Goal: Information Seeking & Learning: Learn about a topic

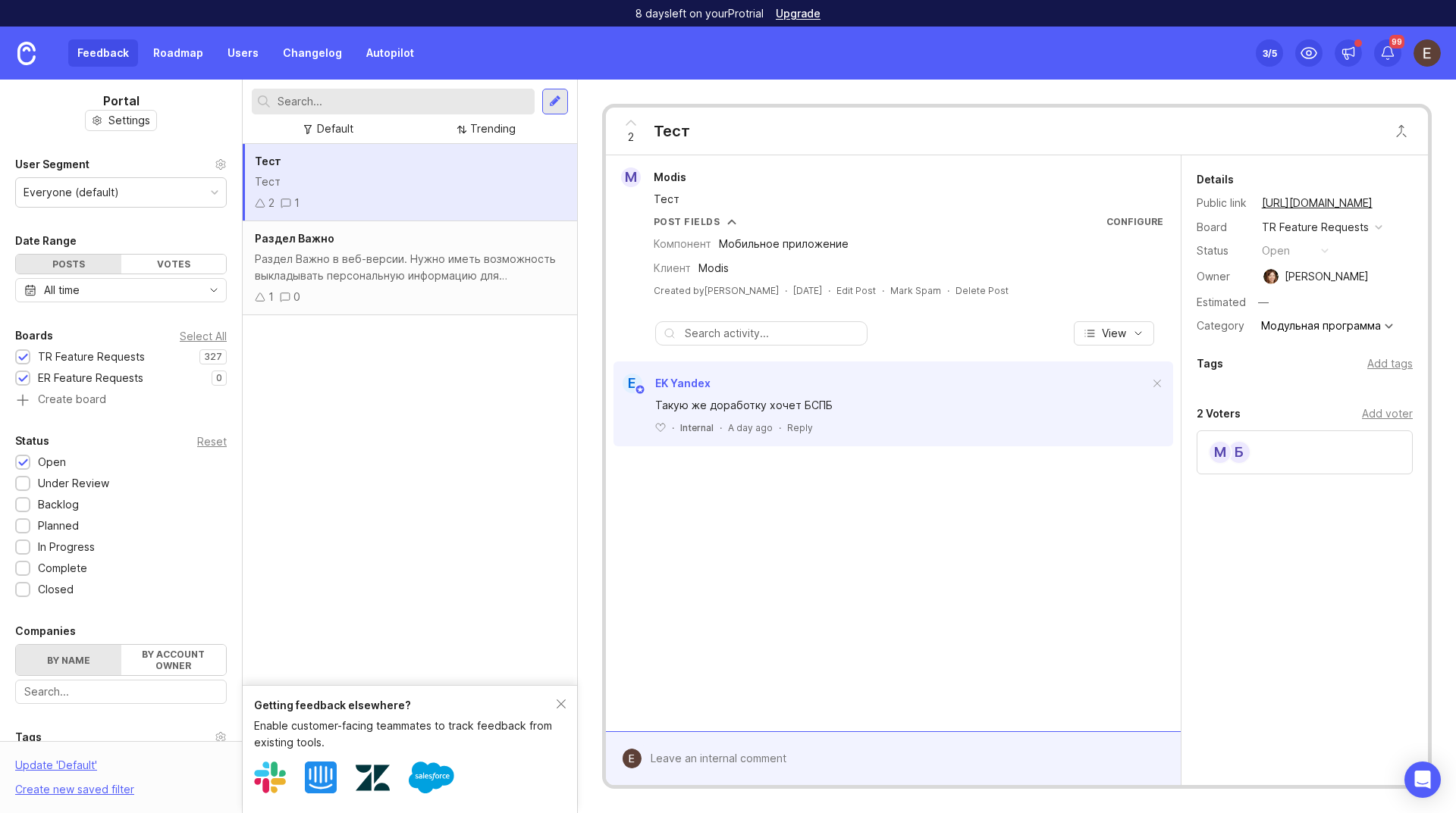
click at [125, 356] on div "TR Feature Requests" at bounding box center [91, 356] width 107 height 16
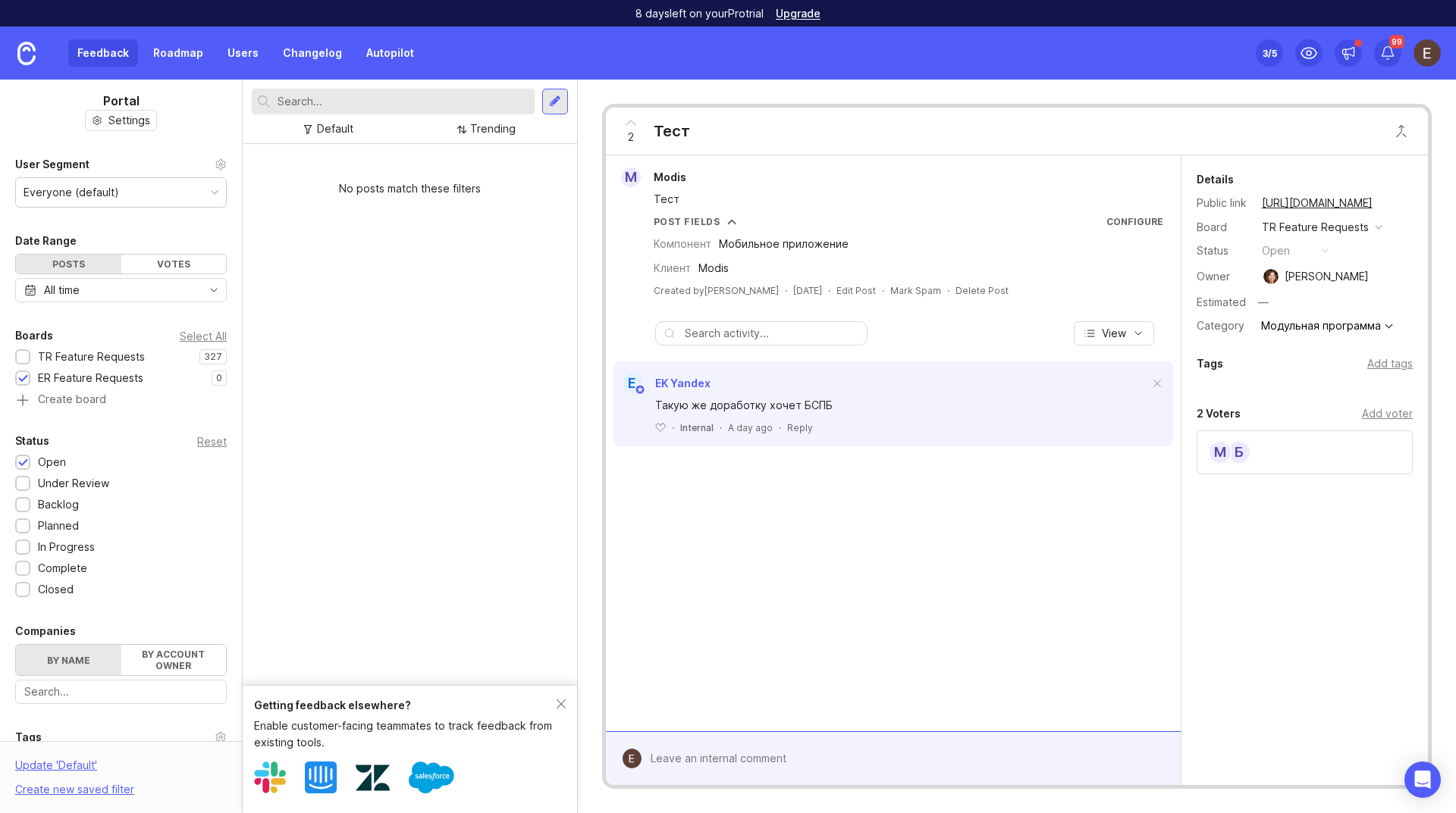
click at [125, 356] on div "TR Feature Requests" at bounding box center [91, 356] width 107 height 16
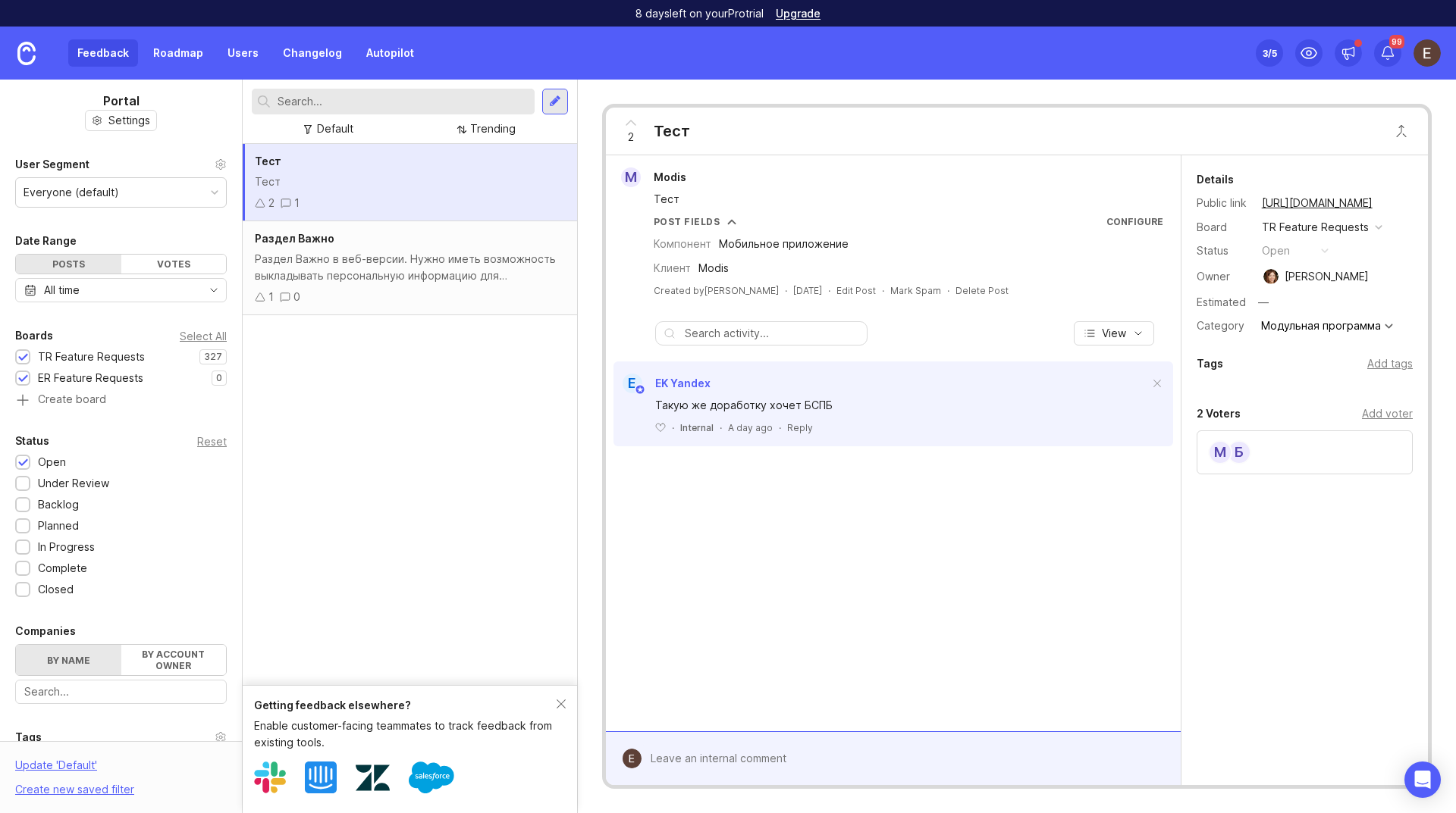
click at [116, 382] on div "ER Feature Requests" at bounding box center [90, 378] width 106 height 16
click at [132, 354] on div "TR Feature Requests" at bounding box center [91, 356] width 107 height 16
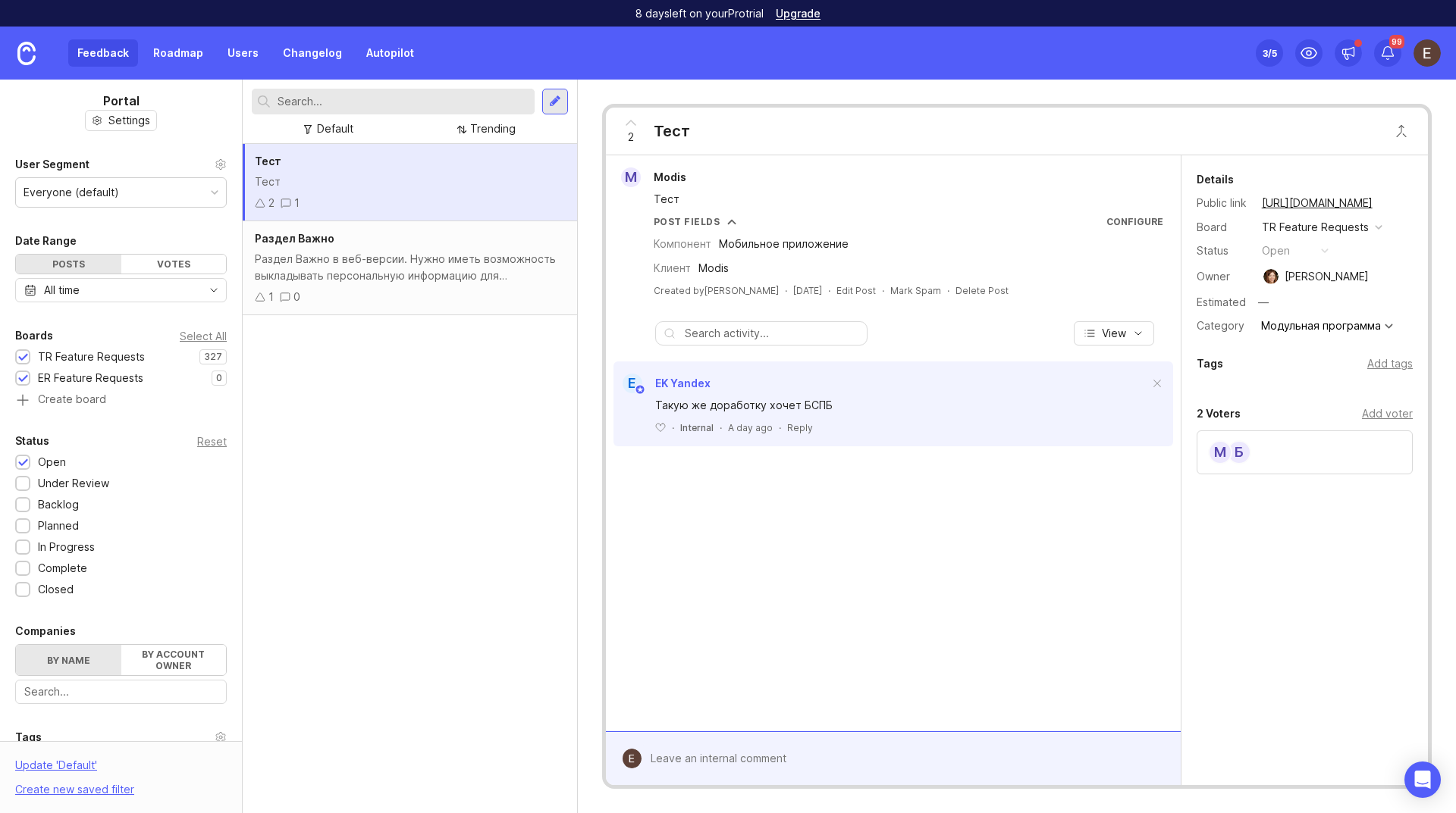
click at [134, 353] on div "TR Feature Requests" at bounding box center [91, 356] width 107 height 16
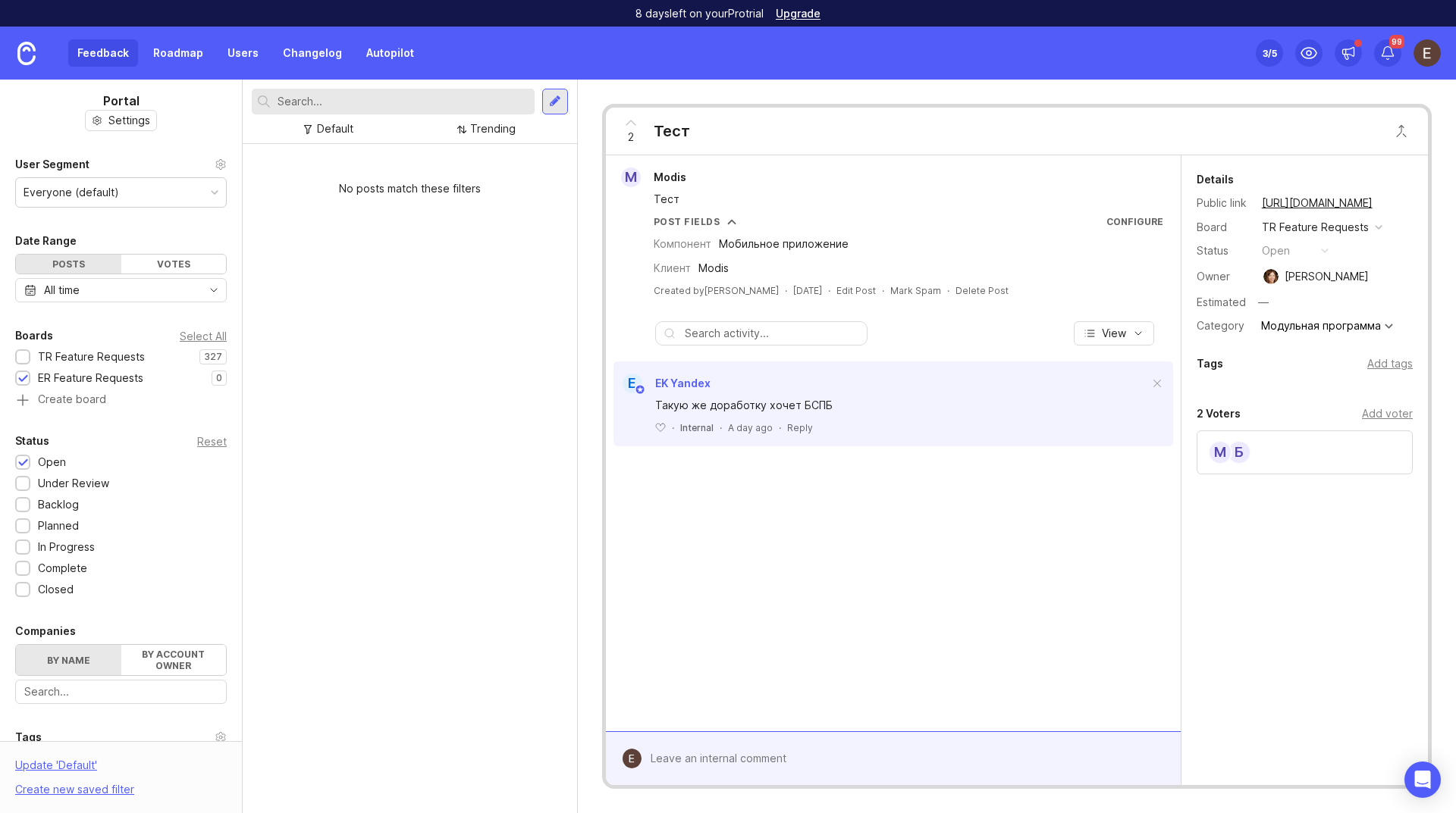
click at [134, 353] on div "TR Feature Requests" at bounding box center [91, 356] width 107 height 16
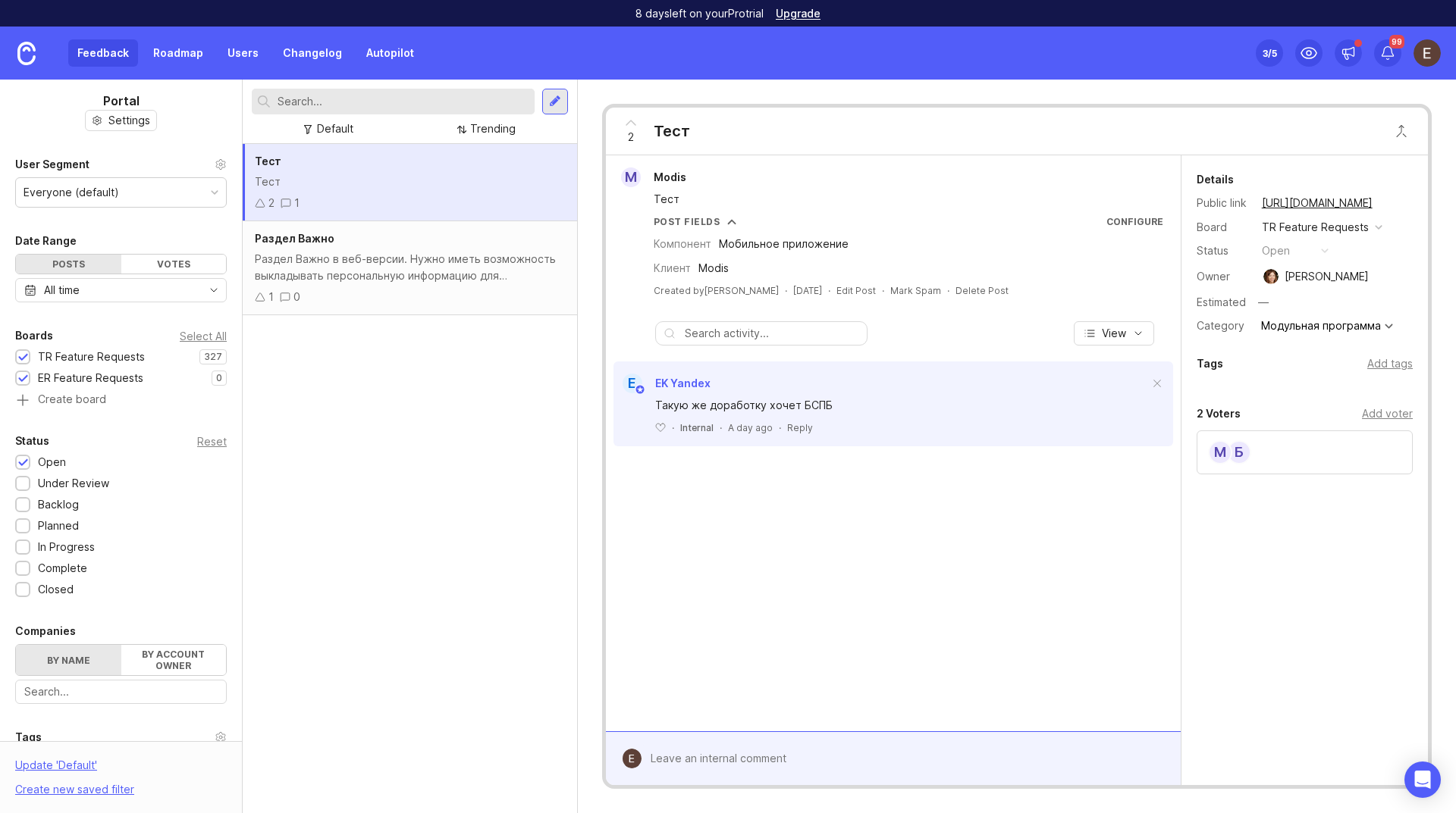
click at [434, 522] on div "Тест Тест 2 1 Раздел Важно Раздел Важно в веб-версии. Нужно иметь возможность в…" at bounding box center [410, 479] width 334 height 670
click at [431, 291] on div "1 0" at bounding box center [410, 297] width 311 height 16
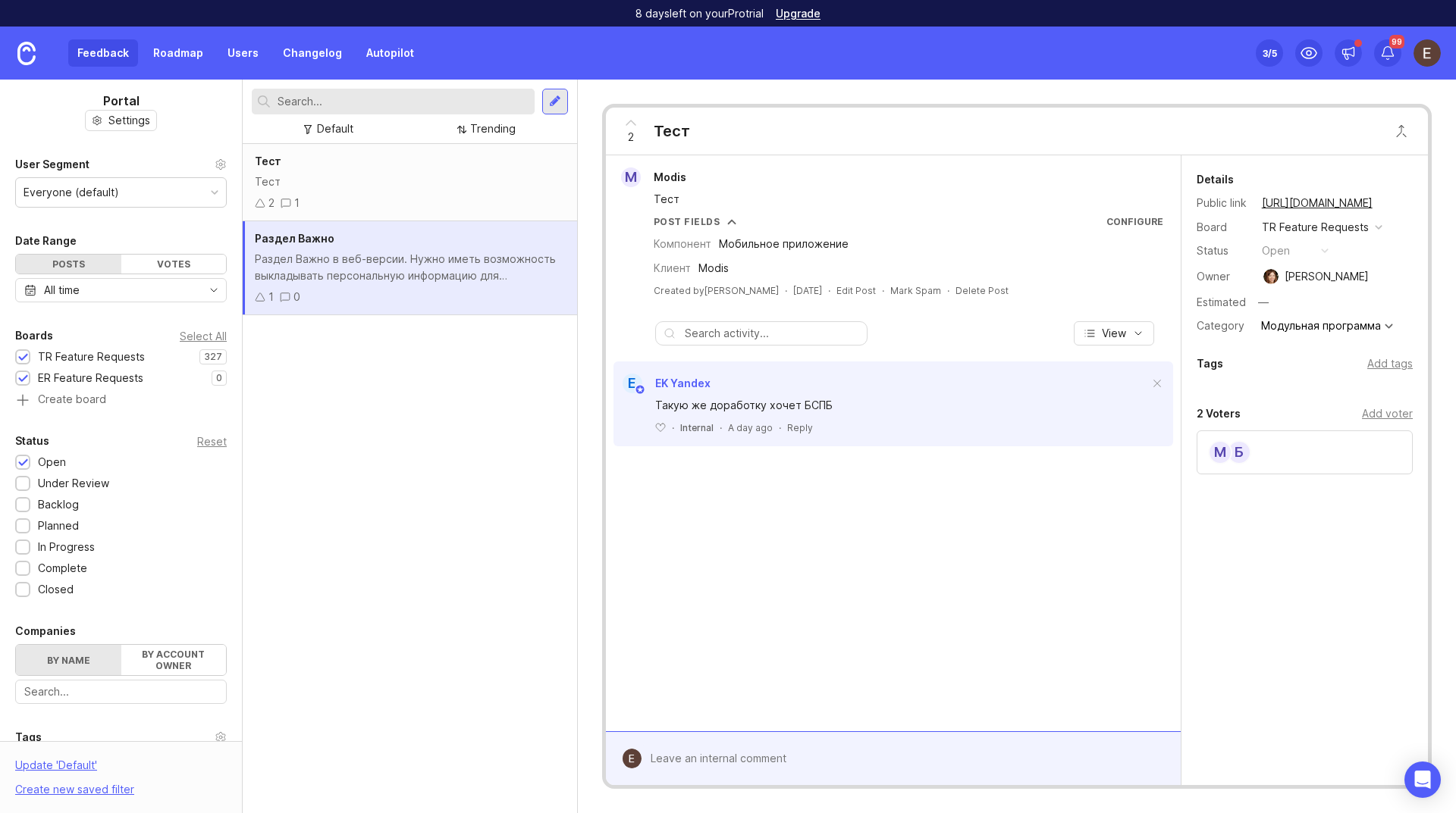
click at [439, 193] on div "Тест Тест 2 1" at bounding box center [410, 183] width 334 height 78
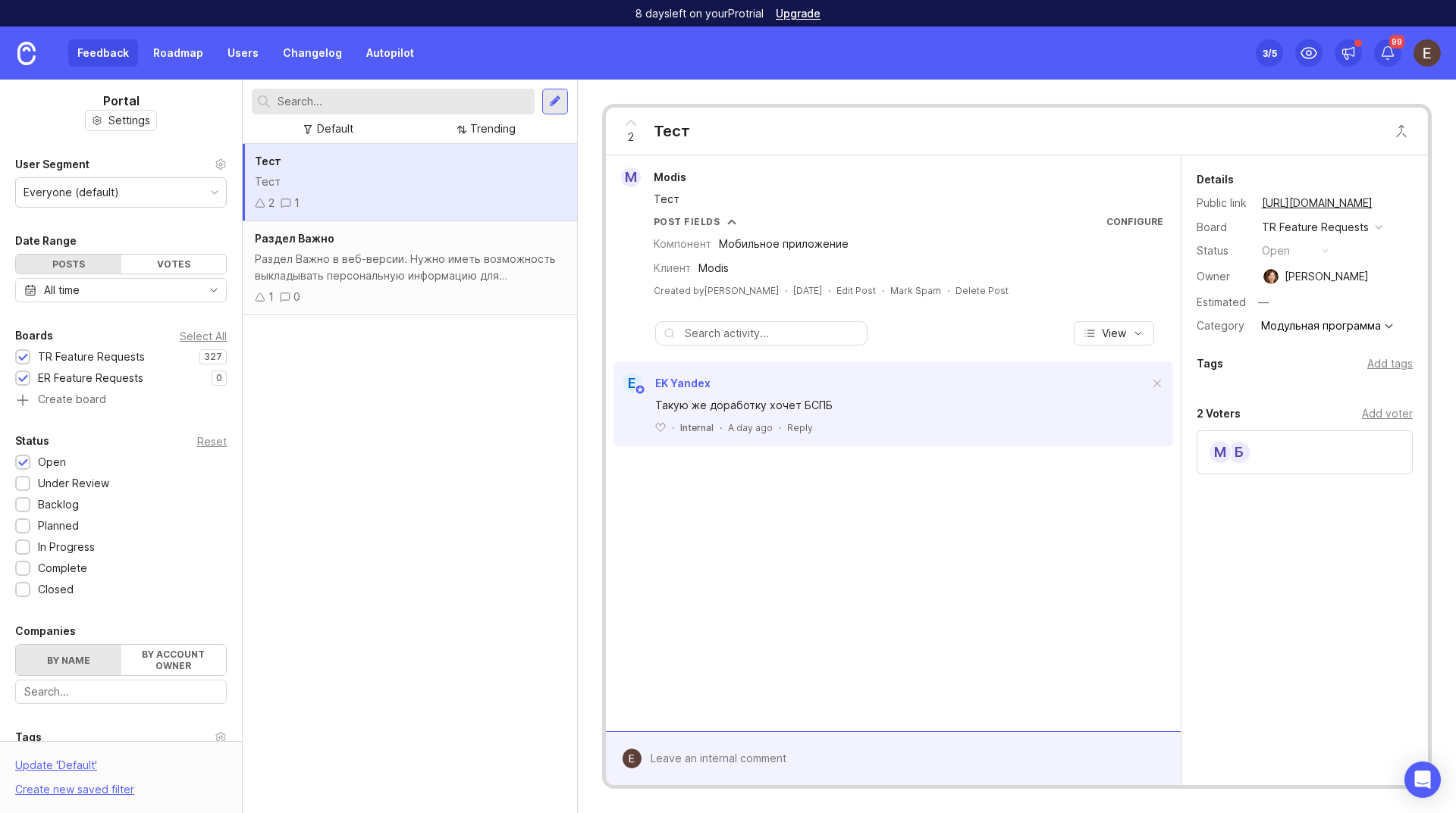
click at [110, 43] on div "Feedback Roadmap Users Changelog Autopilot" at bounding box center [246, 53] width 355 height 27
click at [107, 380] on div "ER Feature Requests" at bounding box center [90, 378] width 106 height 16
click at [129, 374] on div "ER Feature Requests" at bounding box center [90, 378] width 106 height 16
click at [420, 326] on div "Тест Тест 2 1 Раздел Важно Раздел Важно в веб-версии. Нужно иметь возможность в…" at bounding box center [410, 479] width 334 height 670
click at [383, 277] on div "Раздел Важно в веб-версии. Нужно иметь возможность выкладывать персональную инф…" at bounding box center [410, 267] width 311 height 33
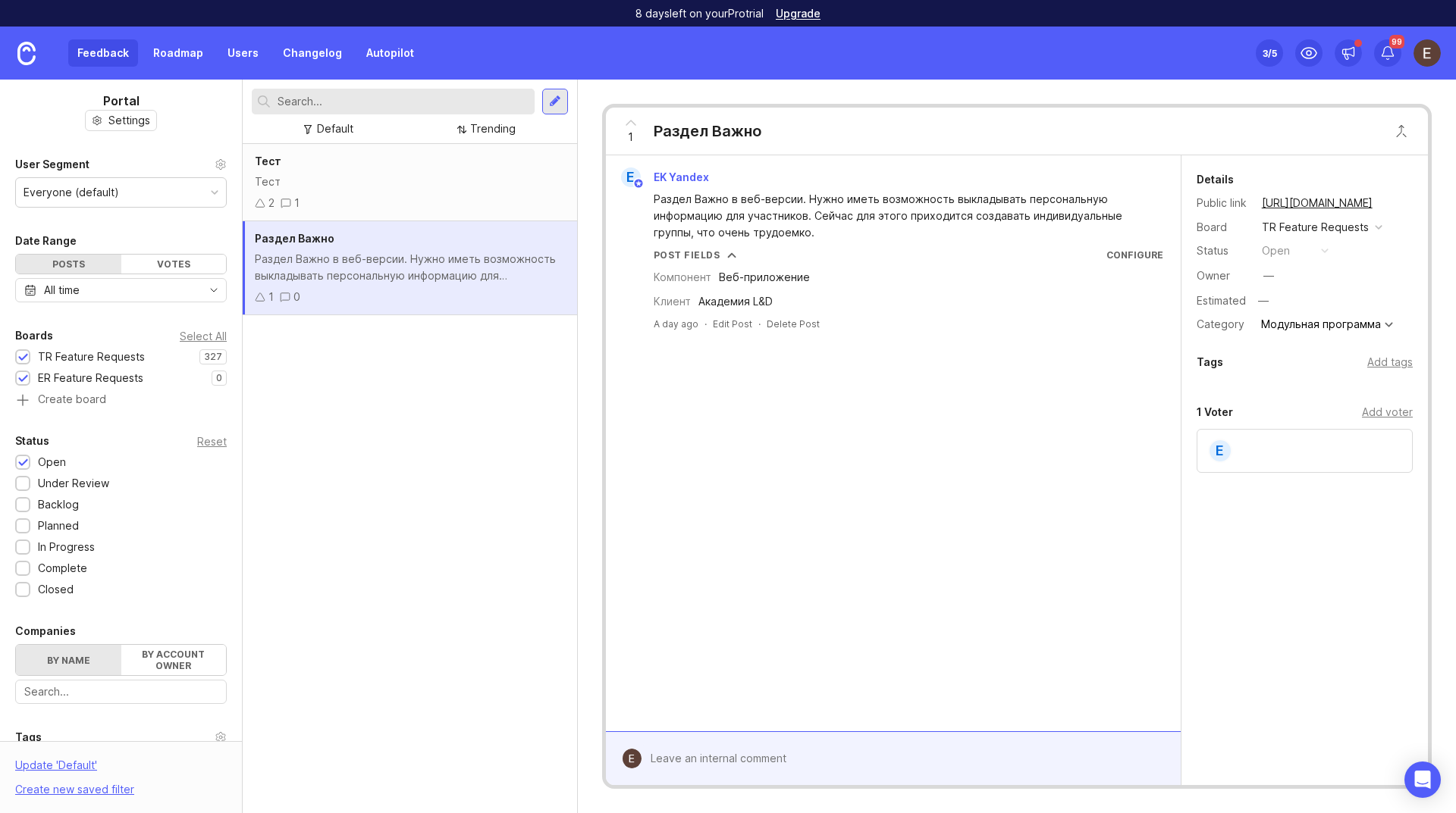
click at [402, 205] on div "2 1" at bounding box center [410, 203] width 311 height 16
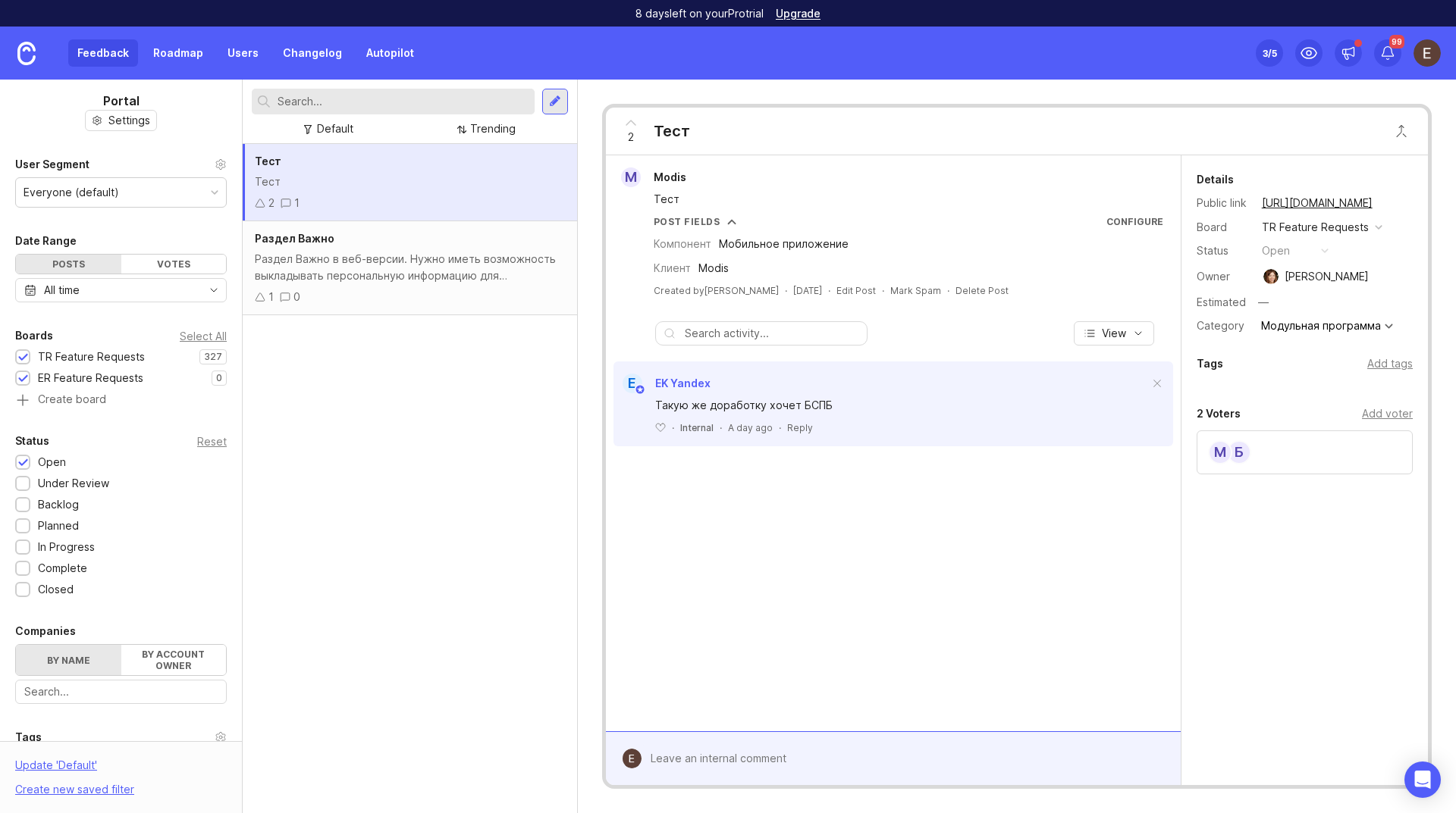
click at [397, 294] on div "1 0" at bounding box center [410, 297] width 311 height 16
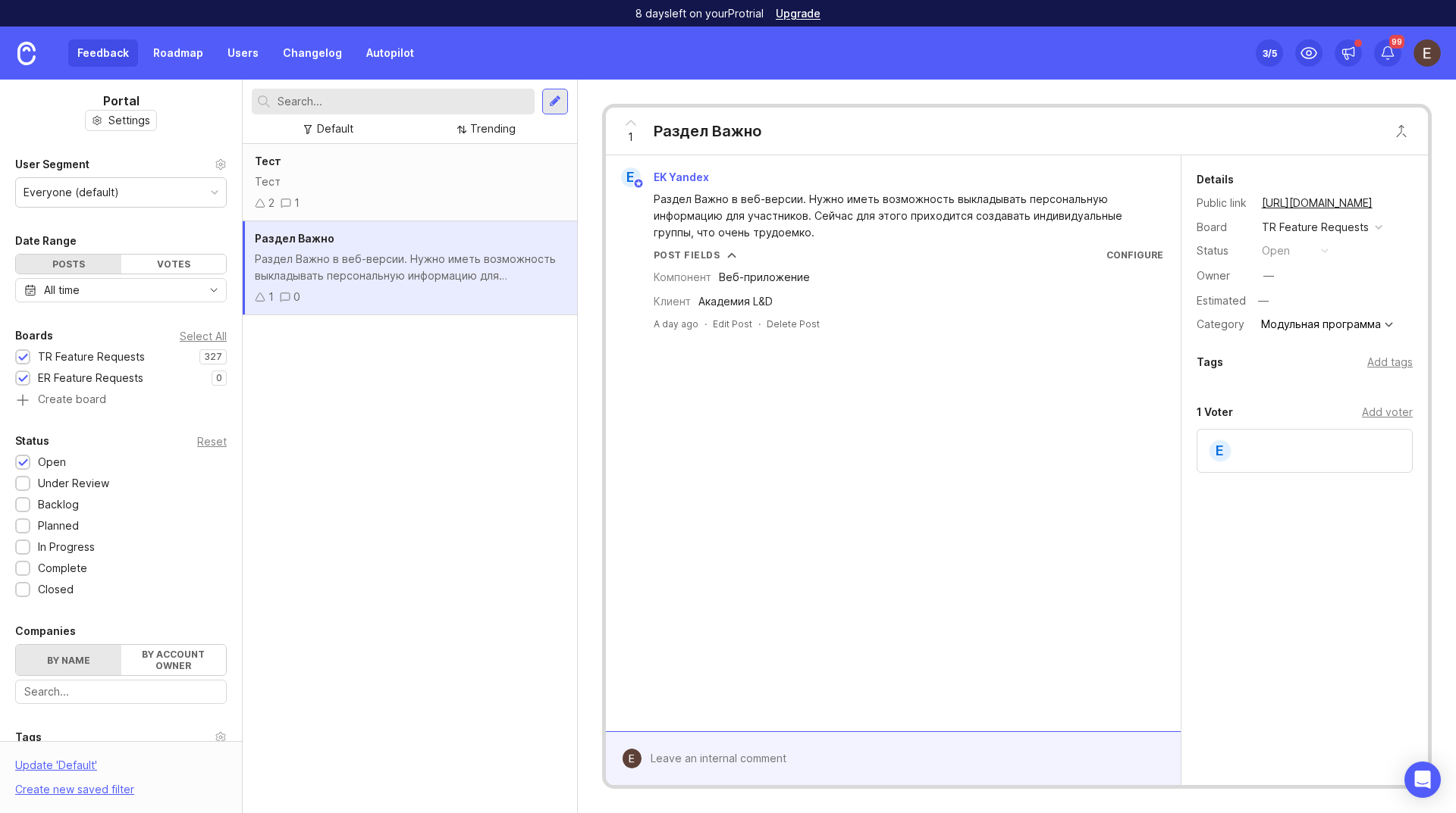
click at [442, 202] on div "2 1" at bounding box center [410, 203] width 311 height 16
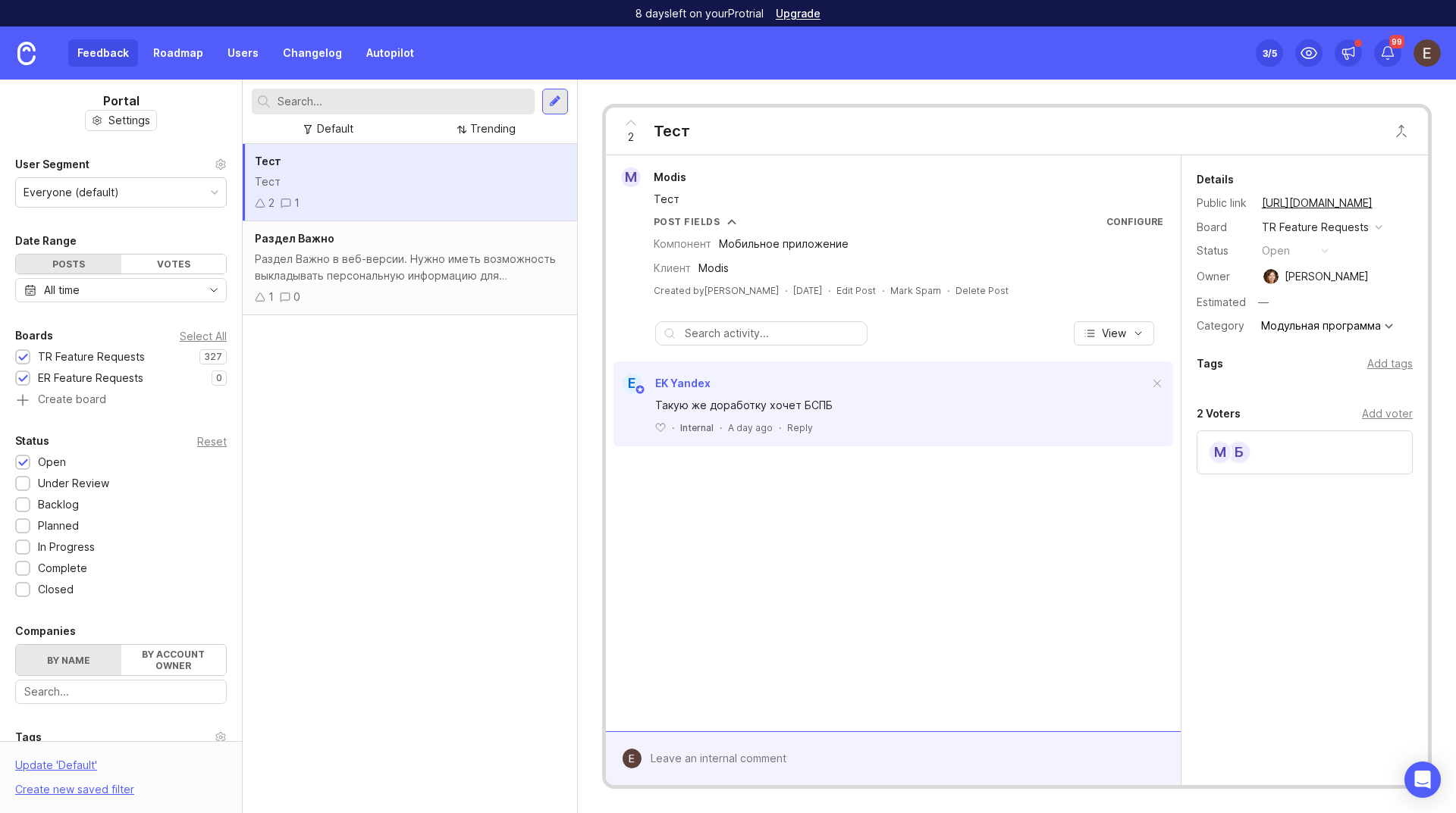
click at [414, 300] on div "1 0" at bounding box center [410, 297] width 311 height 16
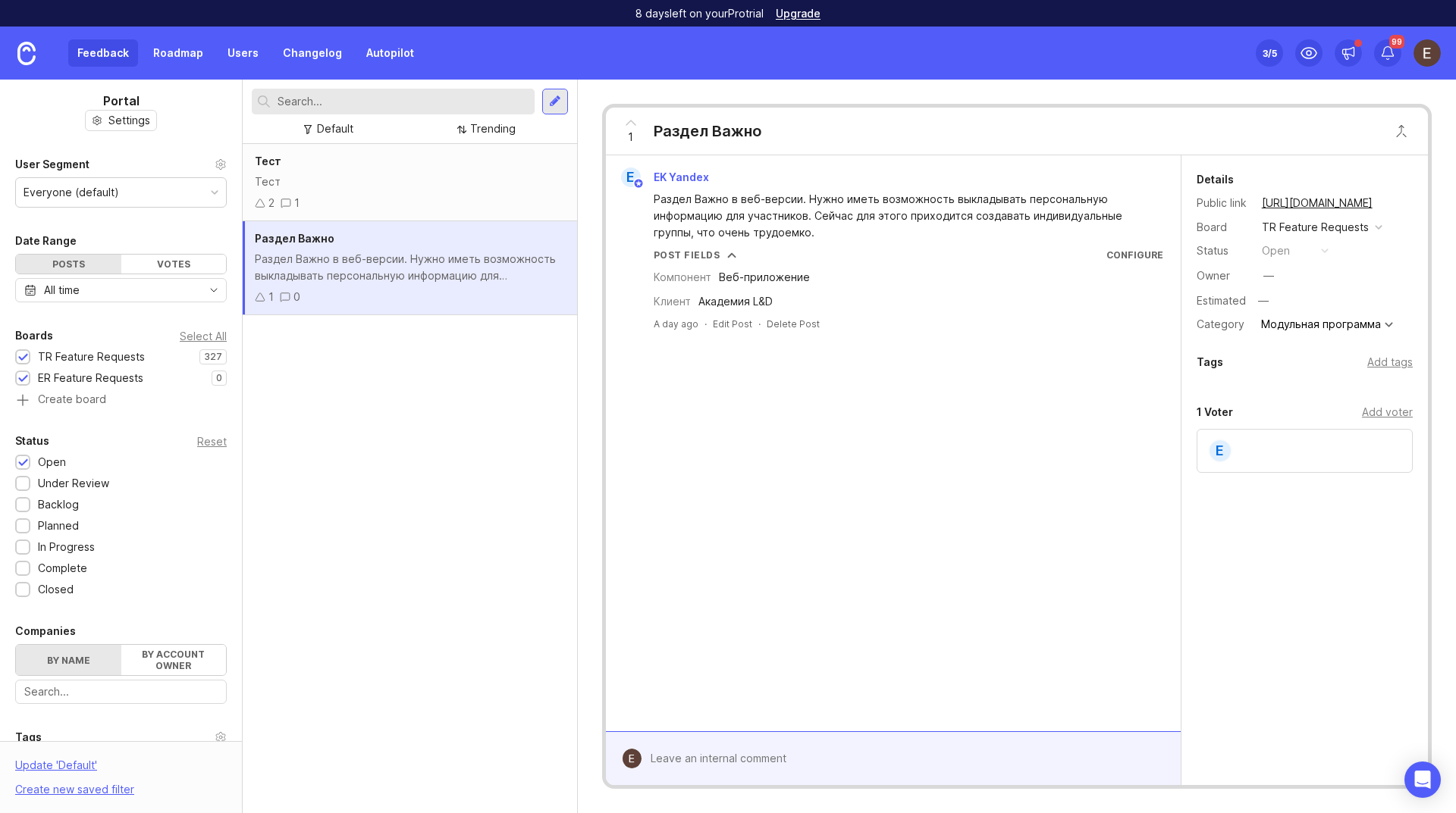
click at [1128, 52] on div "Feedback Roadmap Users Changelog Autopilot Set up Canny 3 /5 99" at bounding box center [728, 52] width 1456 height 53
click at [179, 48] on link "Roadmap" at bounding box center [179, 53] width 69 height 27
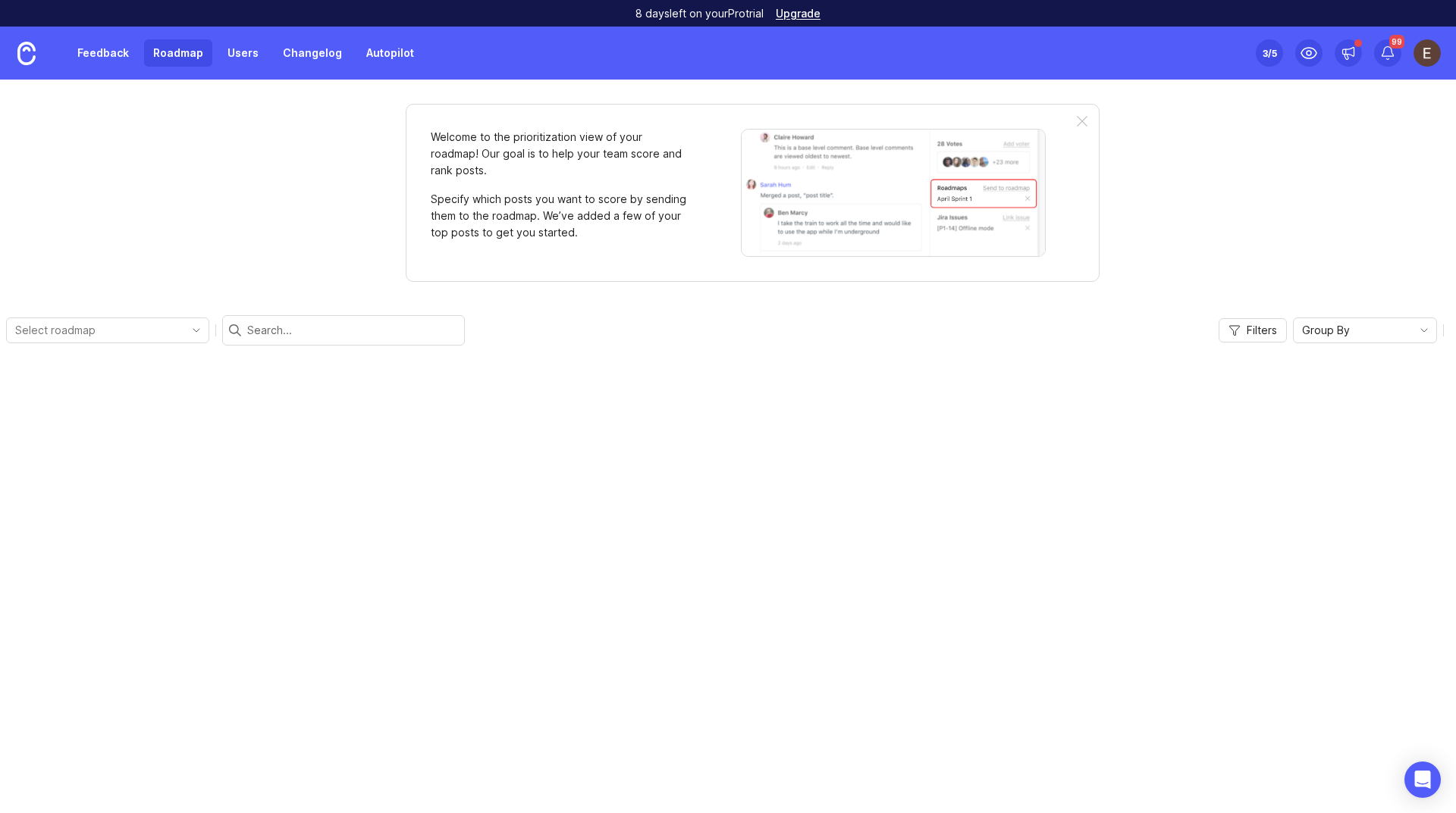
click at [113, 47] on link "Feedback" at bounding box center [103, 53] width 70 height 27
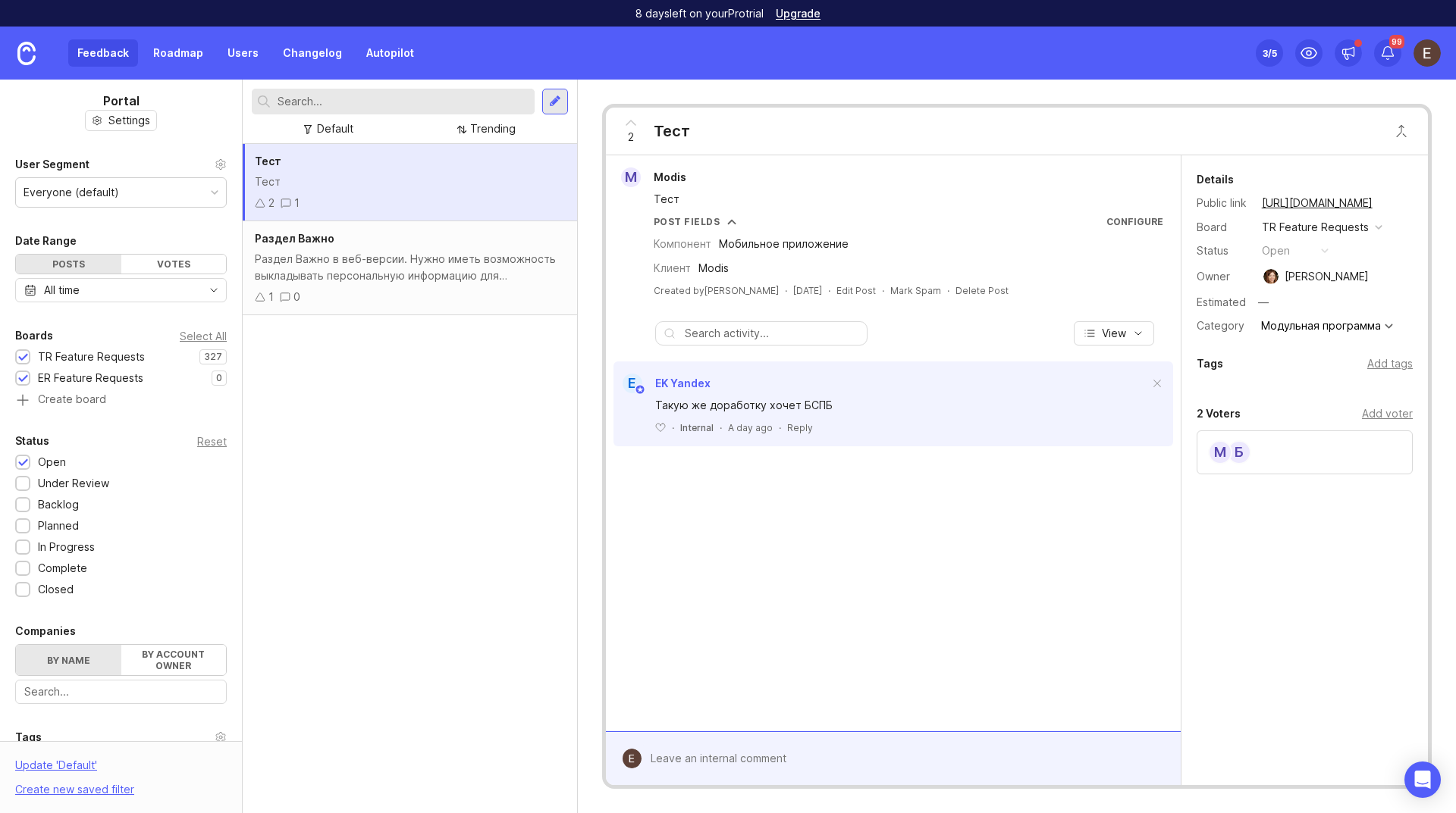
click at [211, 443] on div "Reset" at bounding box center [211, 441] width 30 height 8
click at [60, 483] on div "Under Review" at bounding box center [73, 484] width 71 height 16
click at [61, 510] on div "Backlog" at bounding box center [58, 504] width 41 height 16
click at [61, 507] on div "Backlog" at bounding box center [58, 504] width 41 height 16
click at [64, 482] on div "Under Review" at bounding box center [73, 484] width 71 height 16
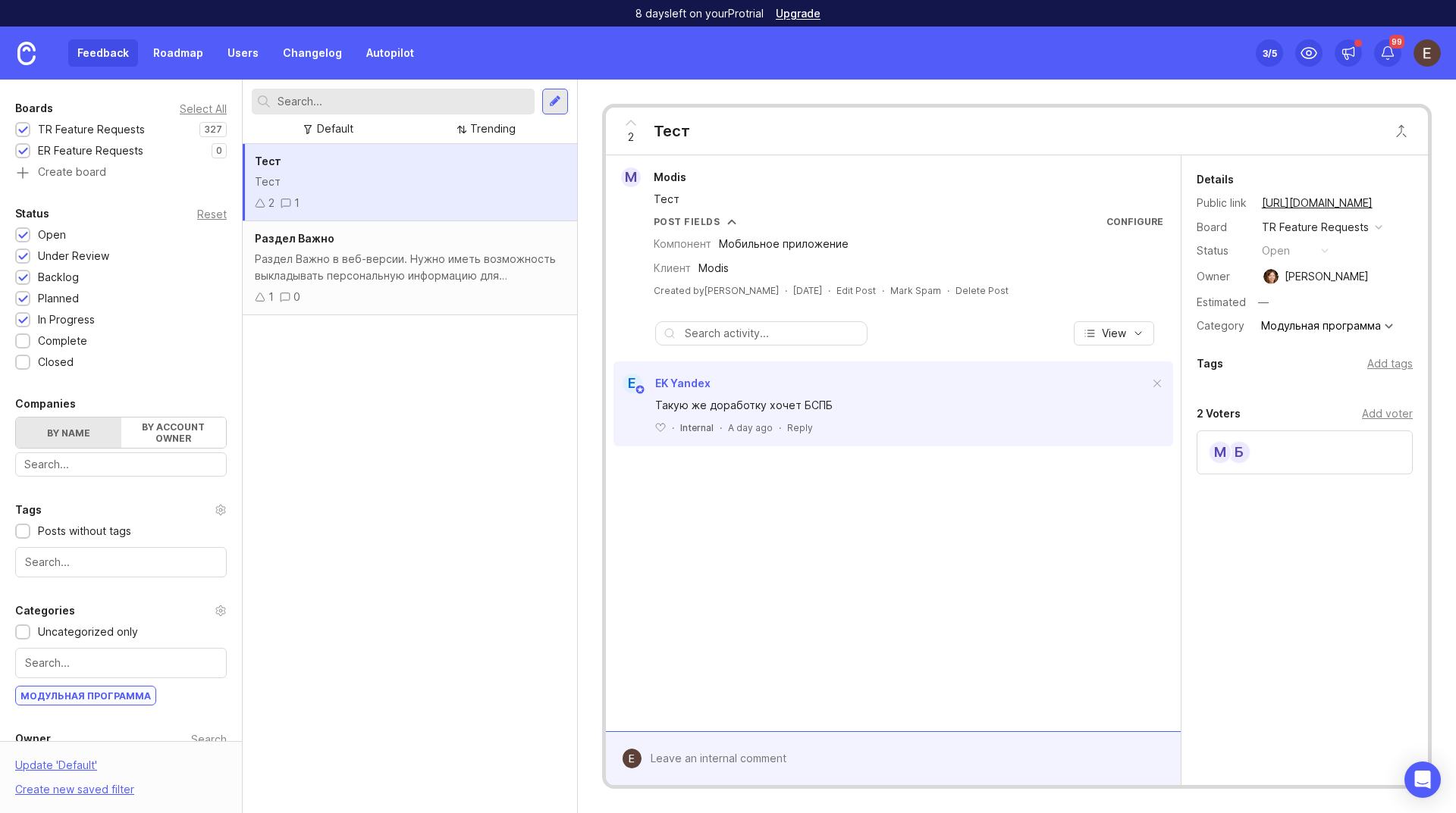
scroll to position [315, 0]
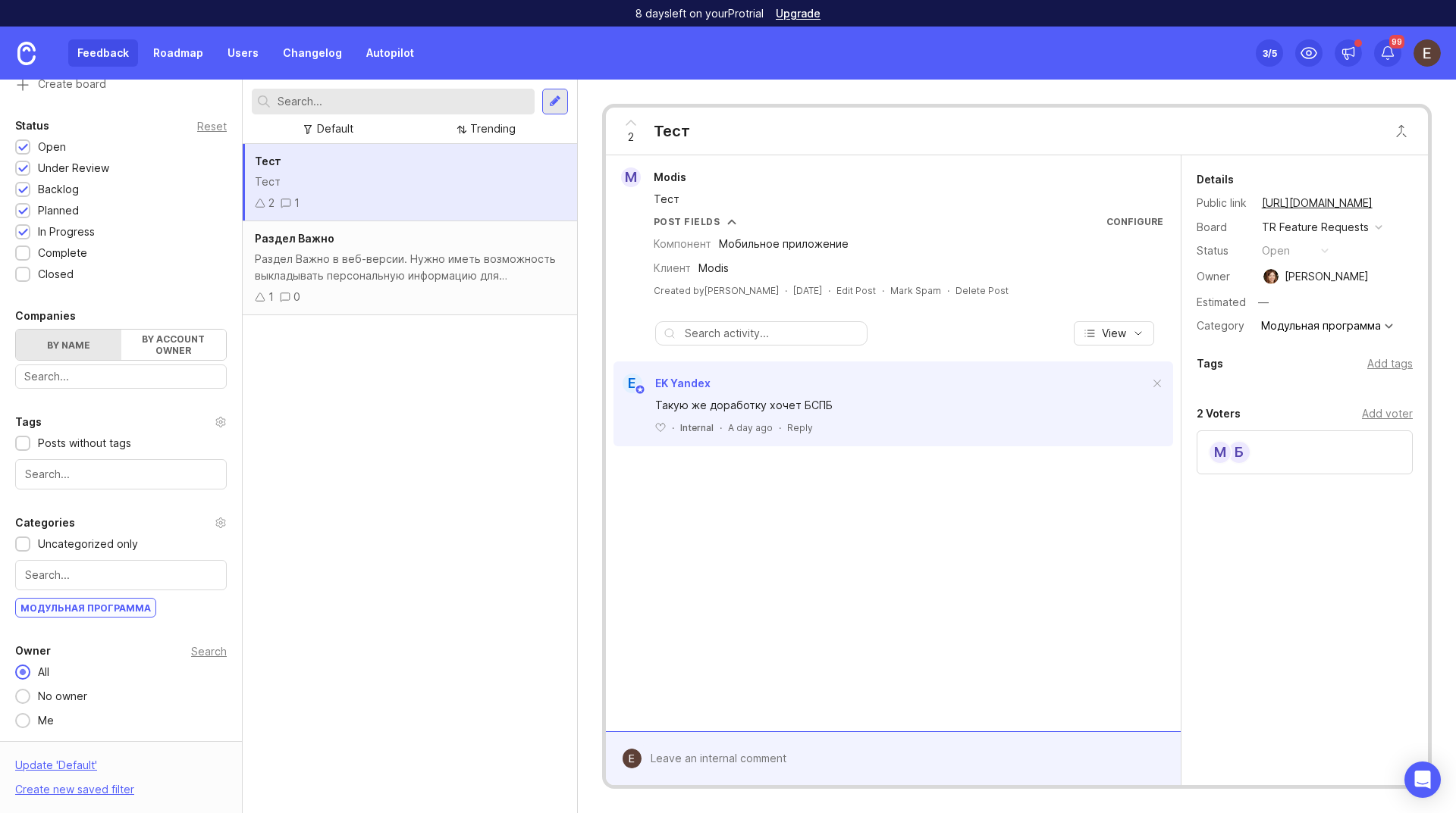
drag, startPoint x: 130, startPoint y: 609, endPoint x: 141, endPoint y: 617, distance: 13.6
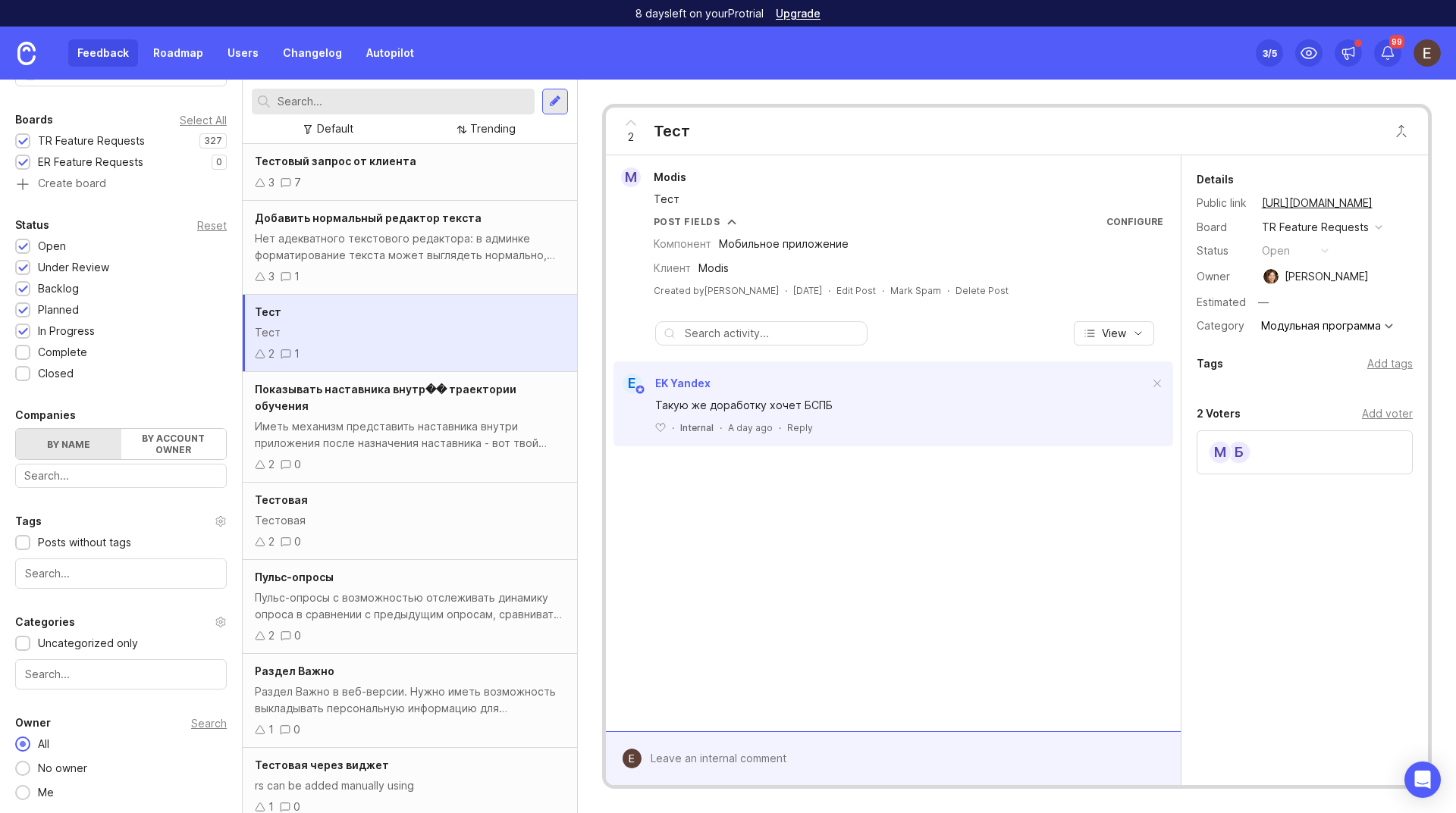
scroll to position [216, 0]
click at [452, 254] on div "Нет адекватного текстового редактора: в админке форматирование текста может выг…" at bounding box center [410, 246] width 311 height 33
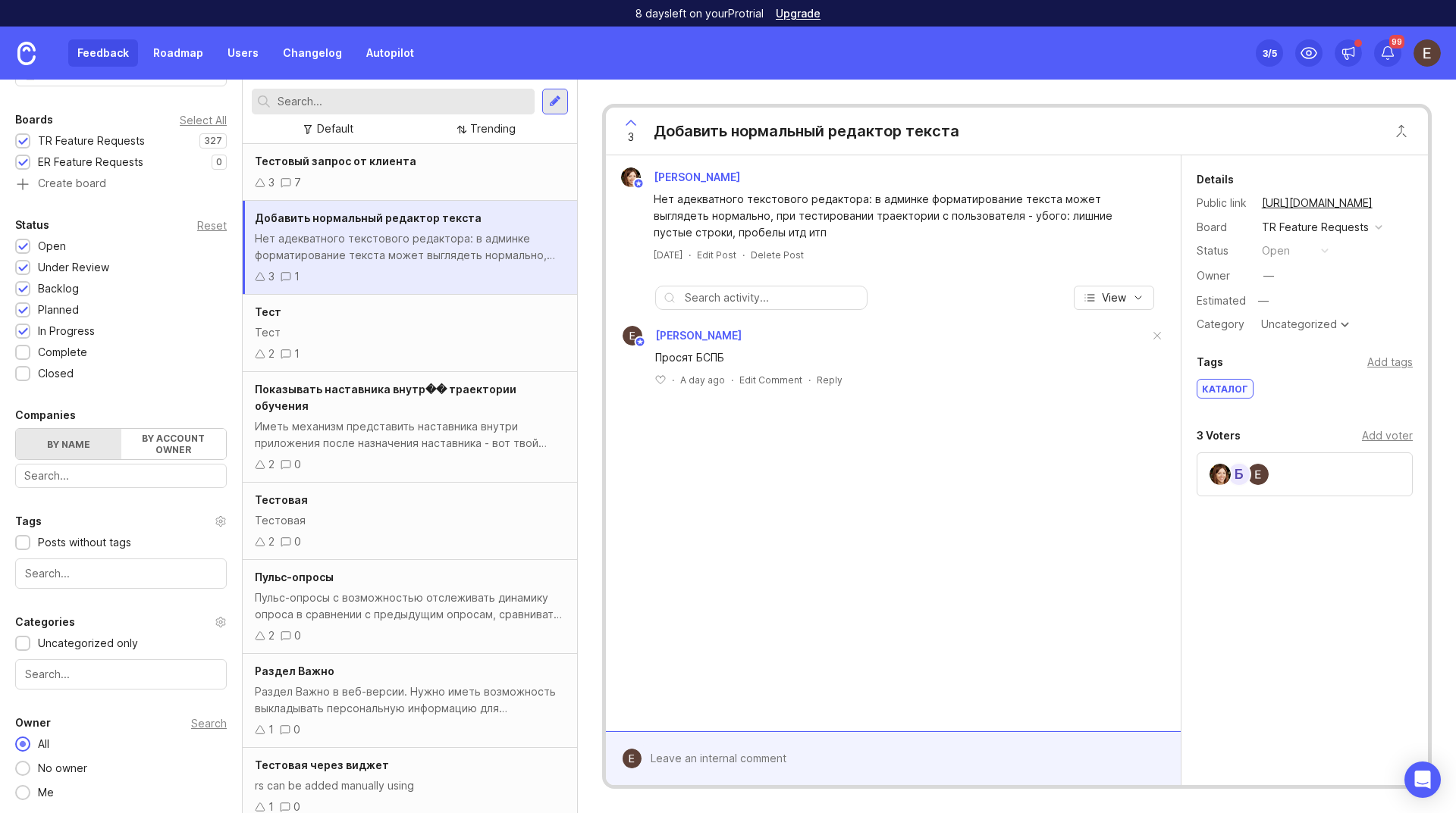
click at [736, 755] on div at bounding box center [904, 759] width 525 height 29
click at [836, 575] on div "[PERSON_NAME] Нет адекватного текстового редактора: в админке форматирование те…" at bounding box center [893, 443] width 575 height 576
click at [182, 51] on link "Roadmap" at bounding box center [179, 53] width 69 height 27
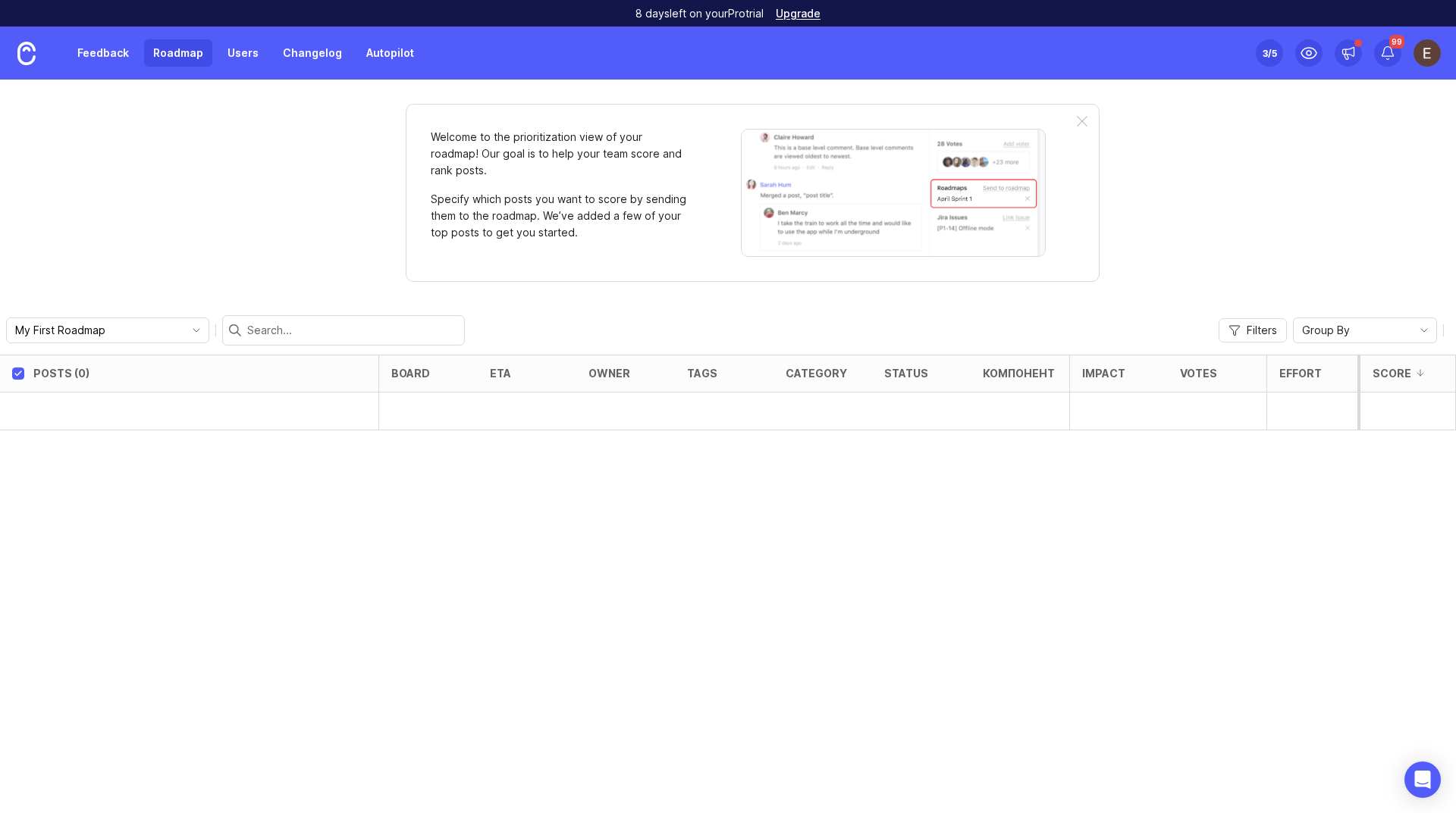
click at [1257, 329] on span "Filters" at bounding box center [1262, 330] width 31 height 15
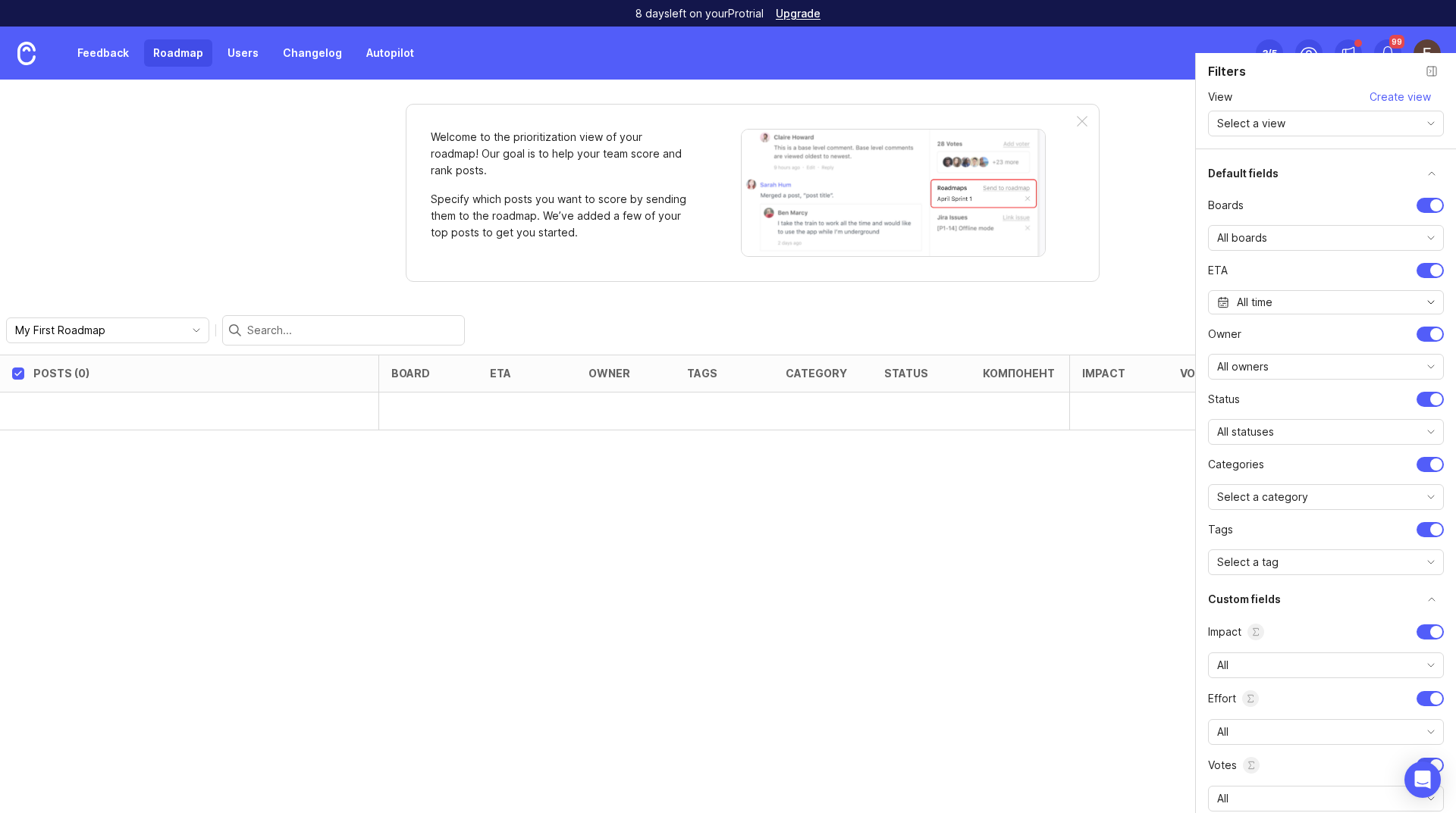
click at [1138, 274] on div "Welcome to the prioritization view of your roadmap! Our goal is to help your te…" at bounding box center [728, 446] width 1456 height 734
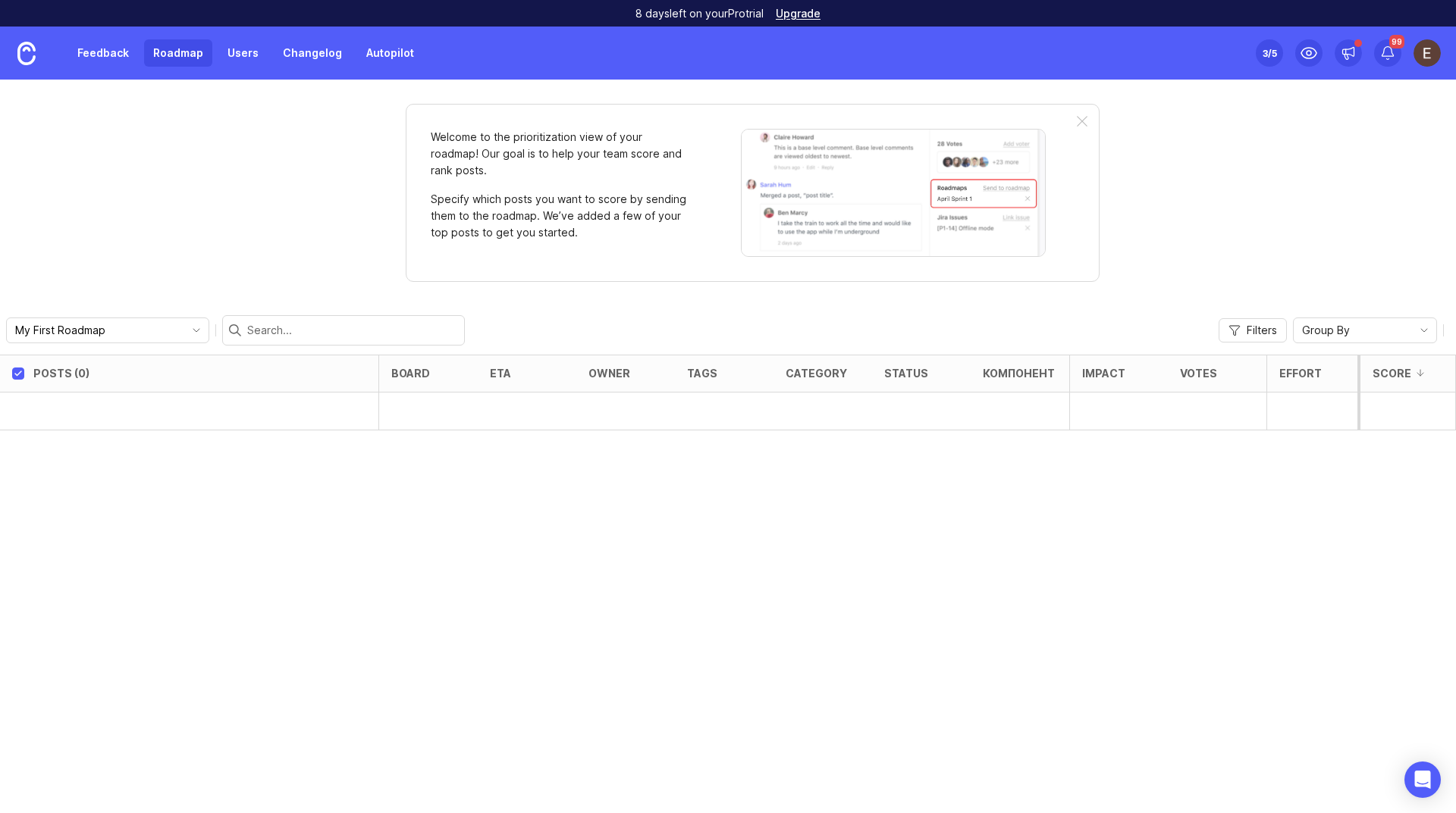
click at [92, 330] on input "My First Roadmap" at bounding box center [99, 330] width 168 height 16
click at [203, 274] on div "Welcome to the prioritization view of your roadmap! Our goal is to help your te…" at bounding box center [728, 446] width 1456 height 734
click at [111, 53] on link "Feedback" at bounding box center [103, 53] width 70 height 27
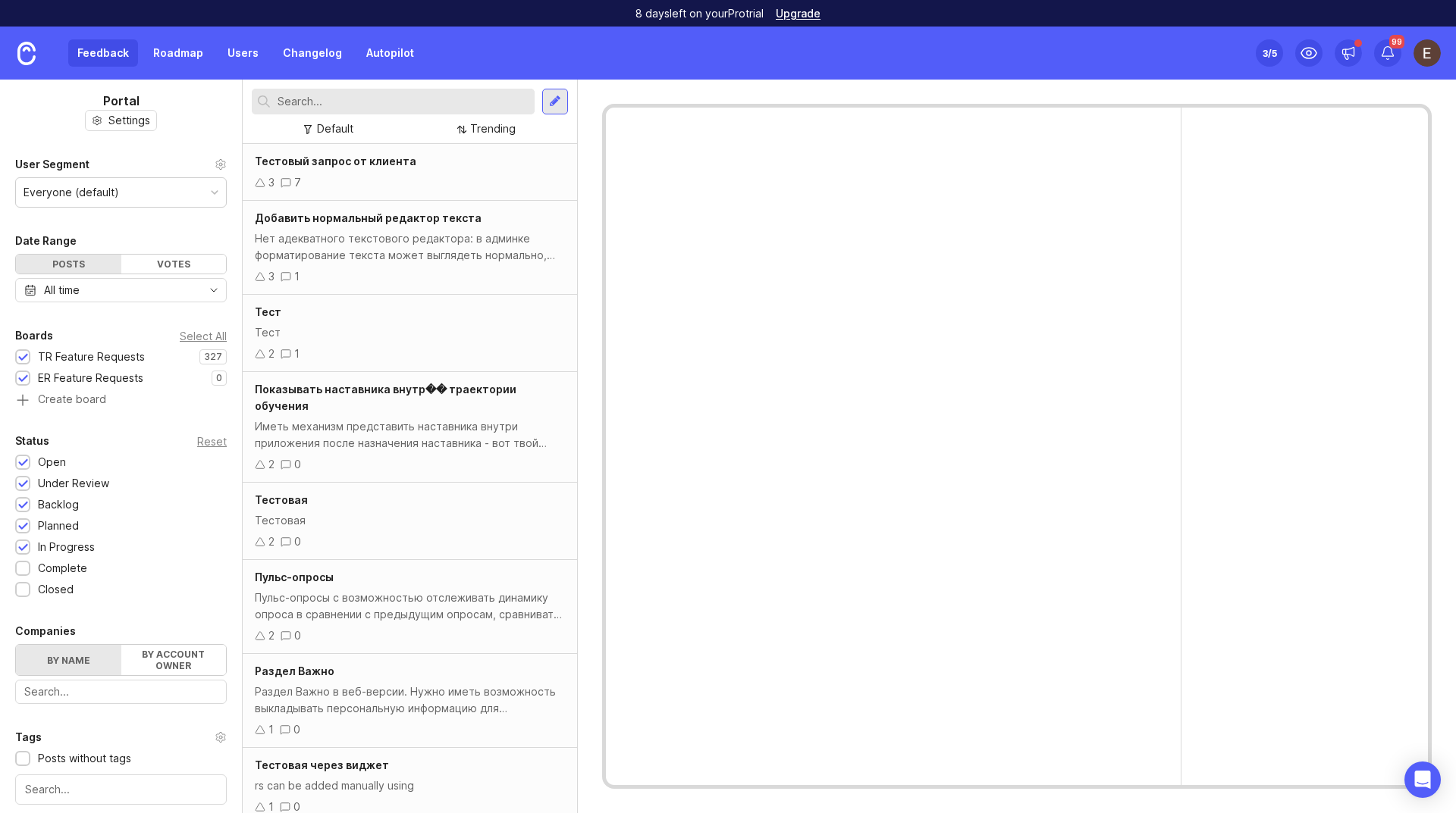
click at [163, 54] on link "Roadmap" at bounding box center [179, 53] width 69 height 27
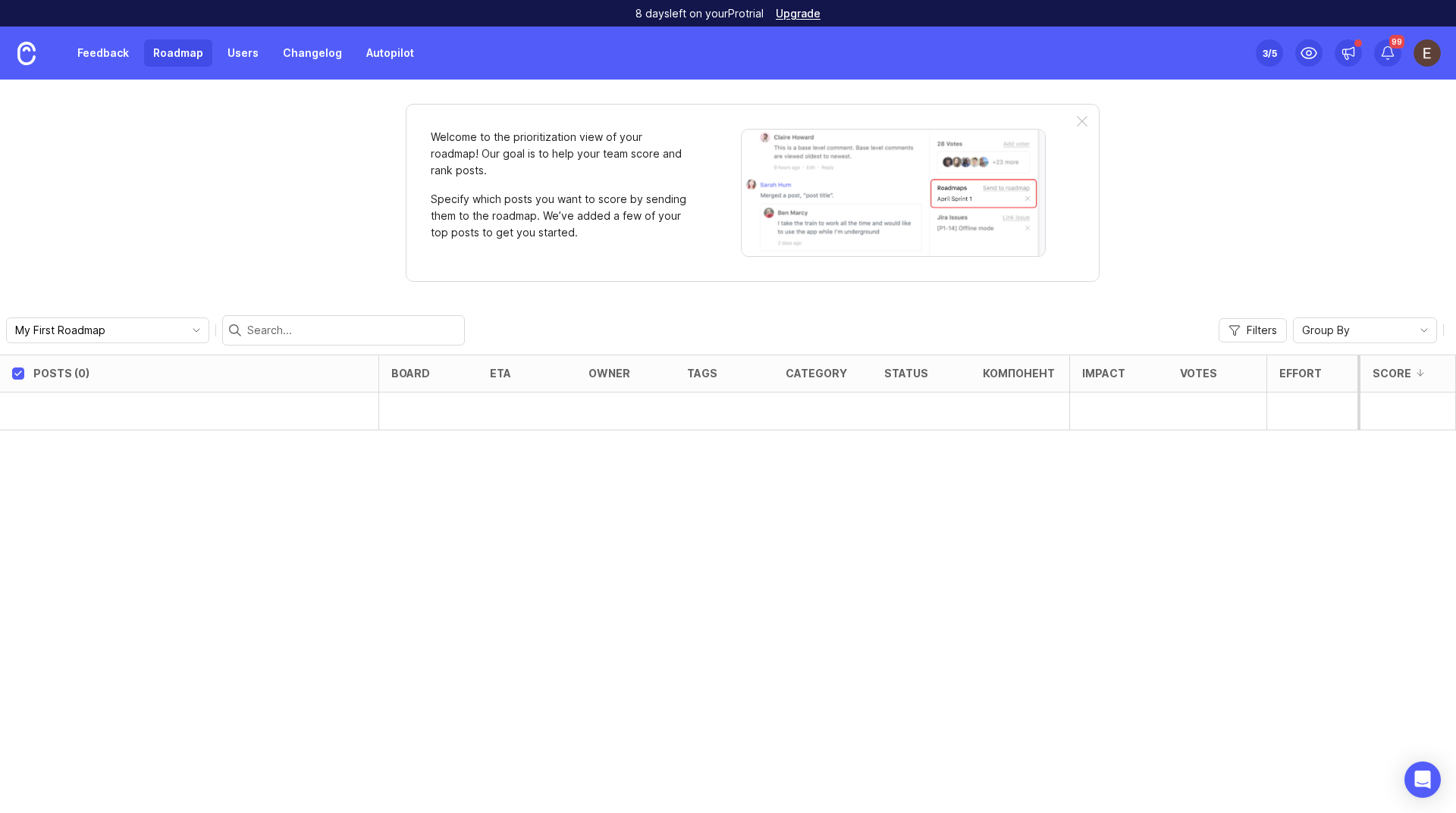
click at [111, 59] on link "Feedback" at bounding box center [103, 53] width 70 height 27
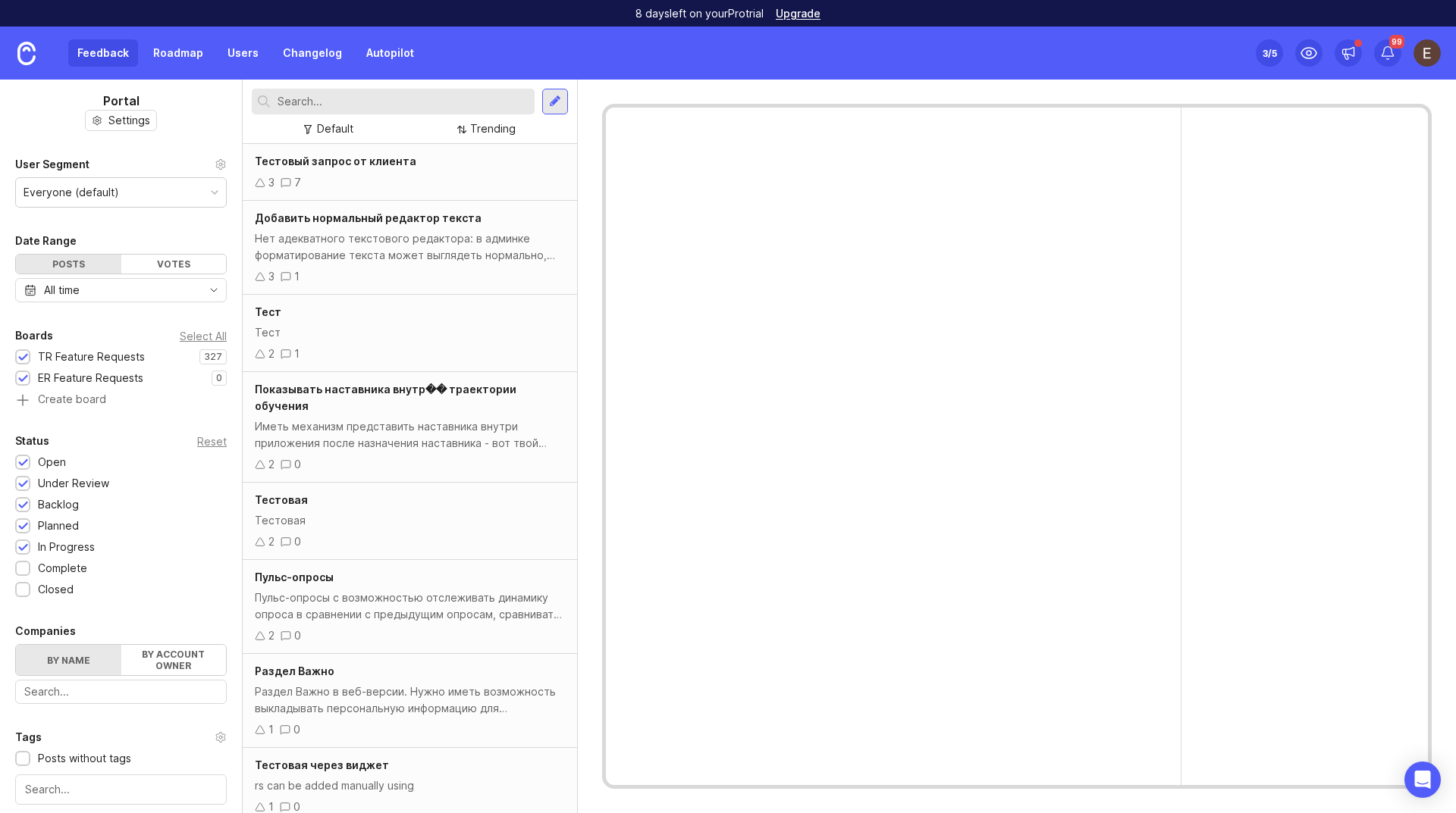
click at [169, 67] on div "Feedback Roadmap Users Changelog Autopilot" at bounding box center [211, 52] width 423 height 53
click at [158, 54] on link "Roadmap" at bounding box center [179, 53] width 69 height 27
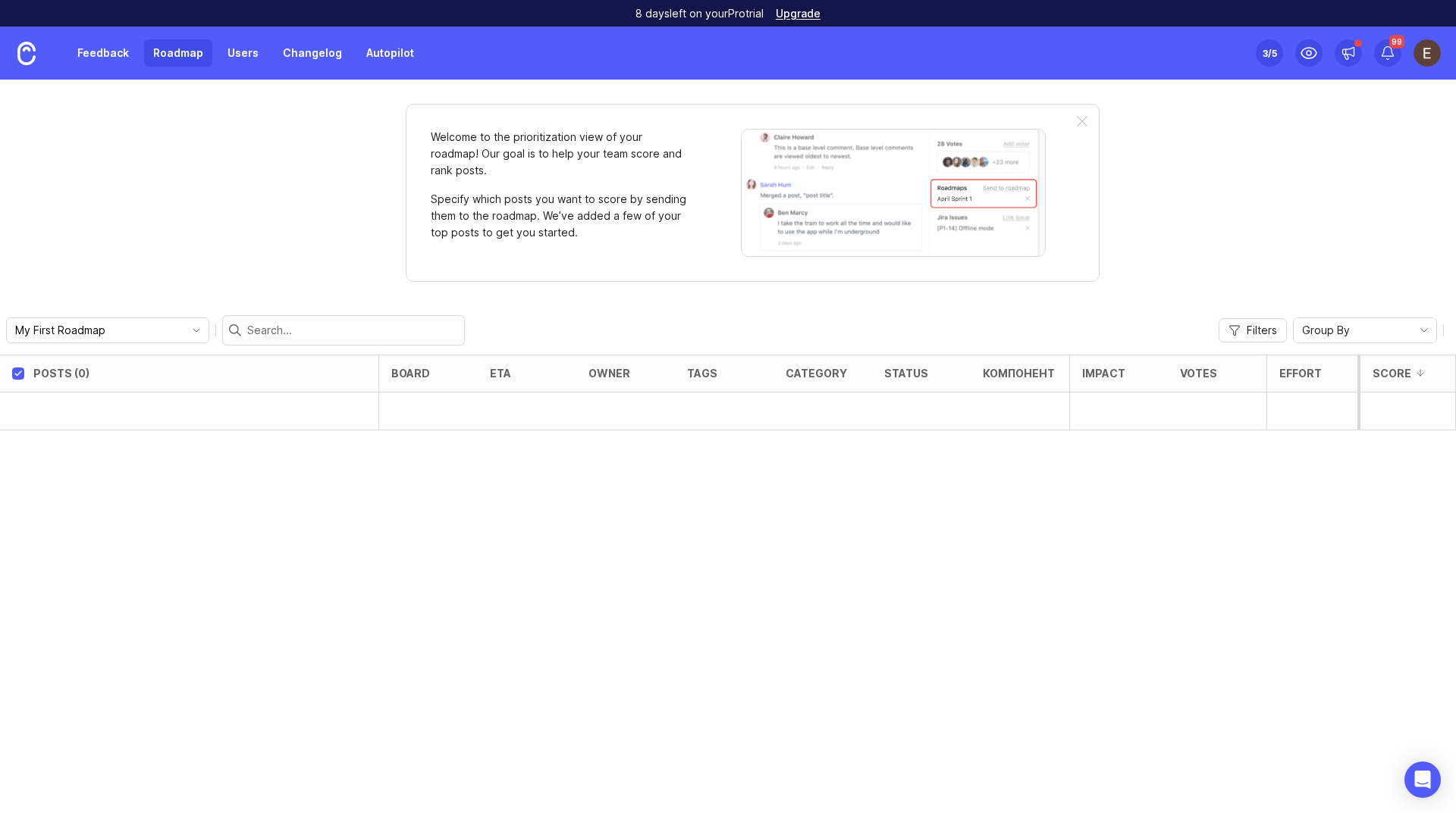
click at [113, 56] on link "Feedback" at bounding box center [103, 53] width 70 height 27
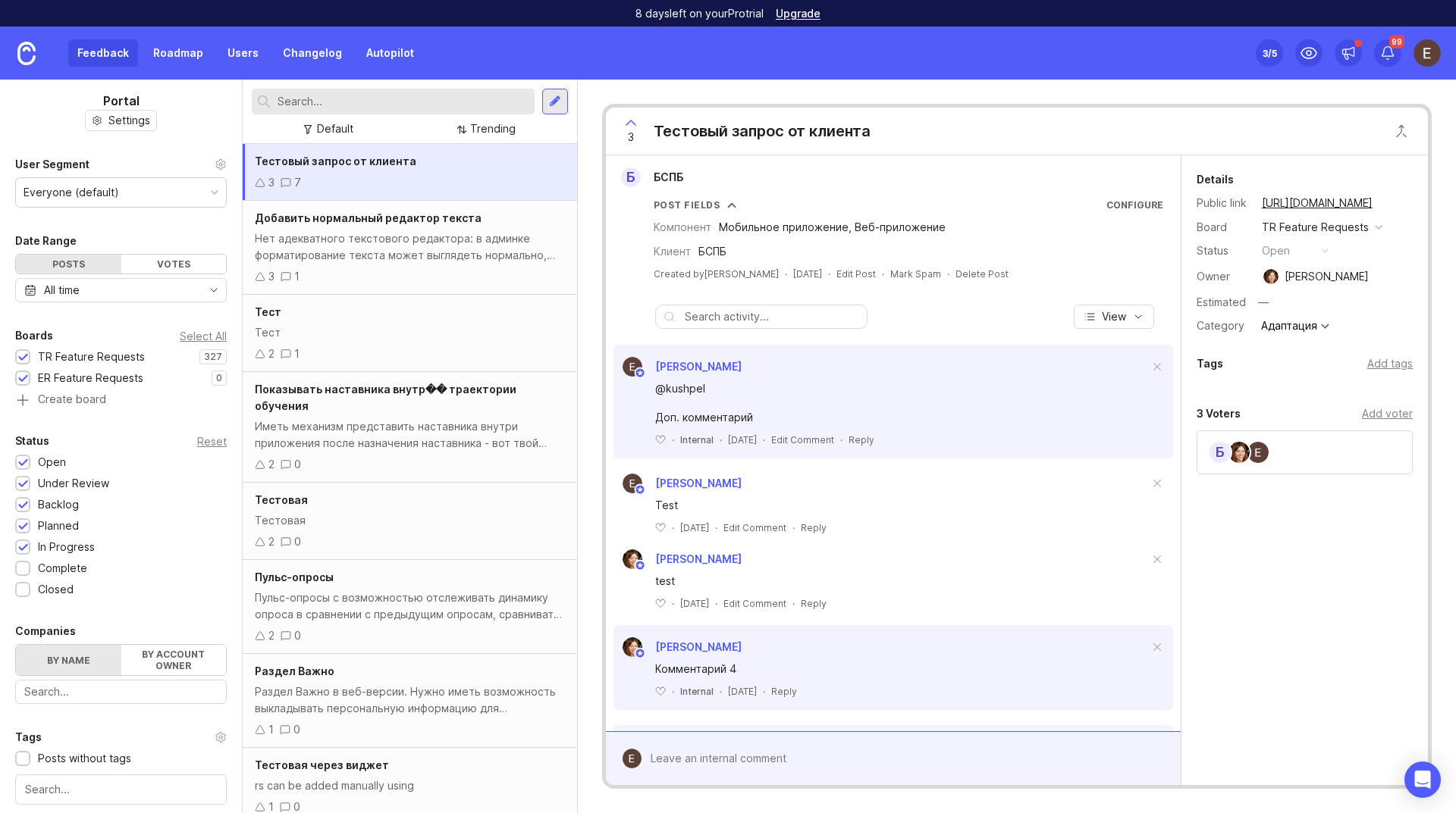
click at [168, 54] on link "Roadmap" at bounding box center [179, 53] width 69 height 27
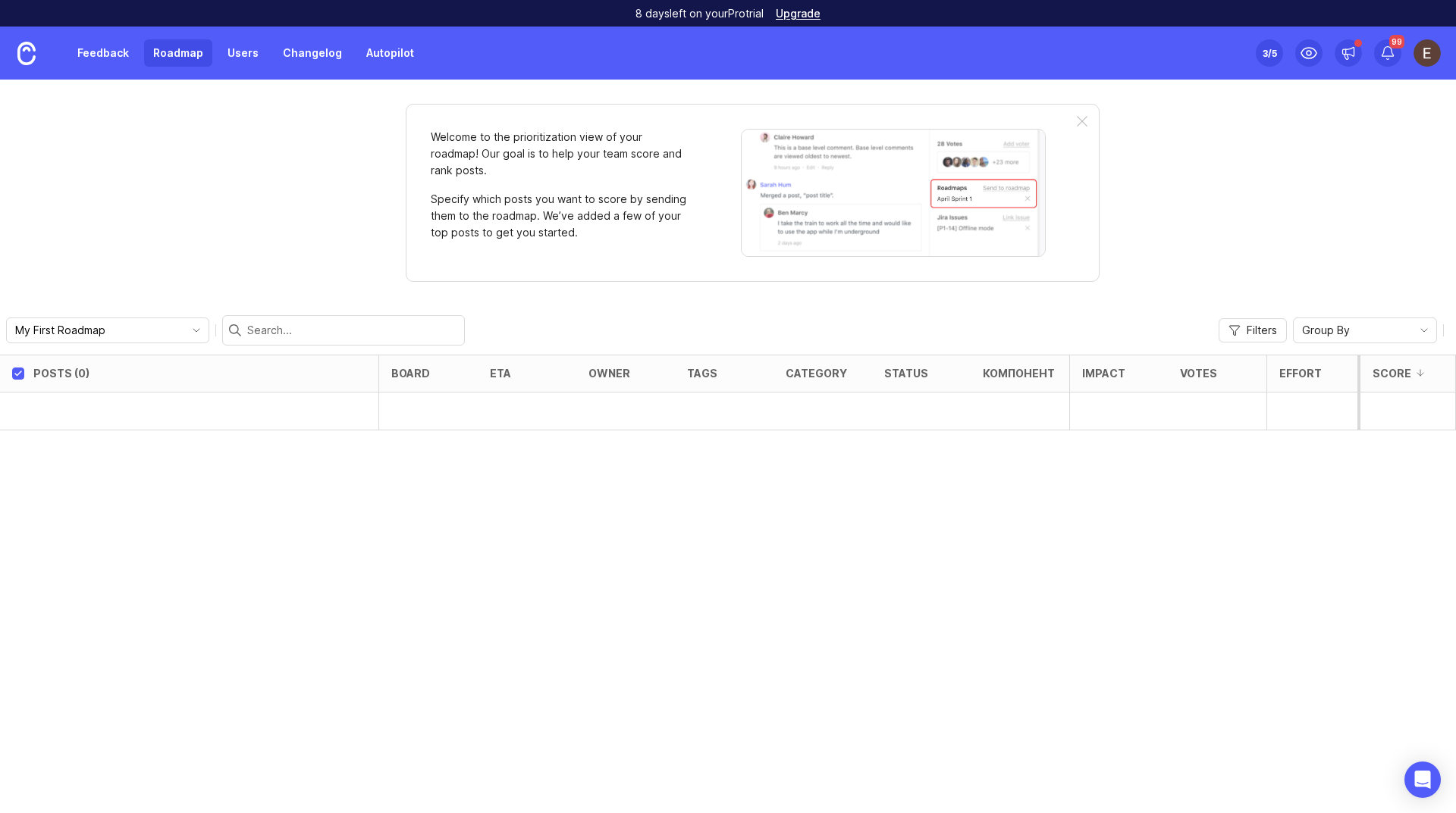
click at [106, 51] on link "Feedback" at bounding box center [103, 53] width 70 height 27
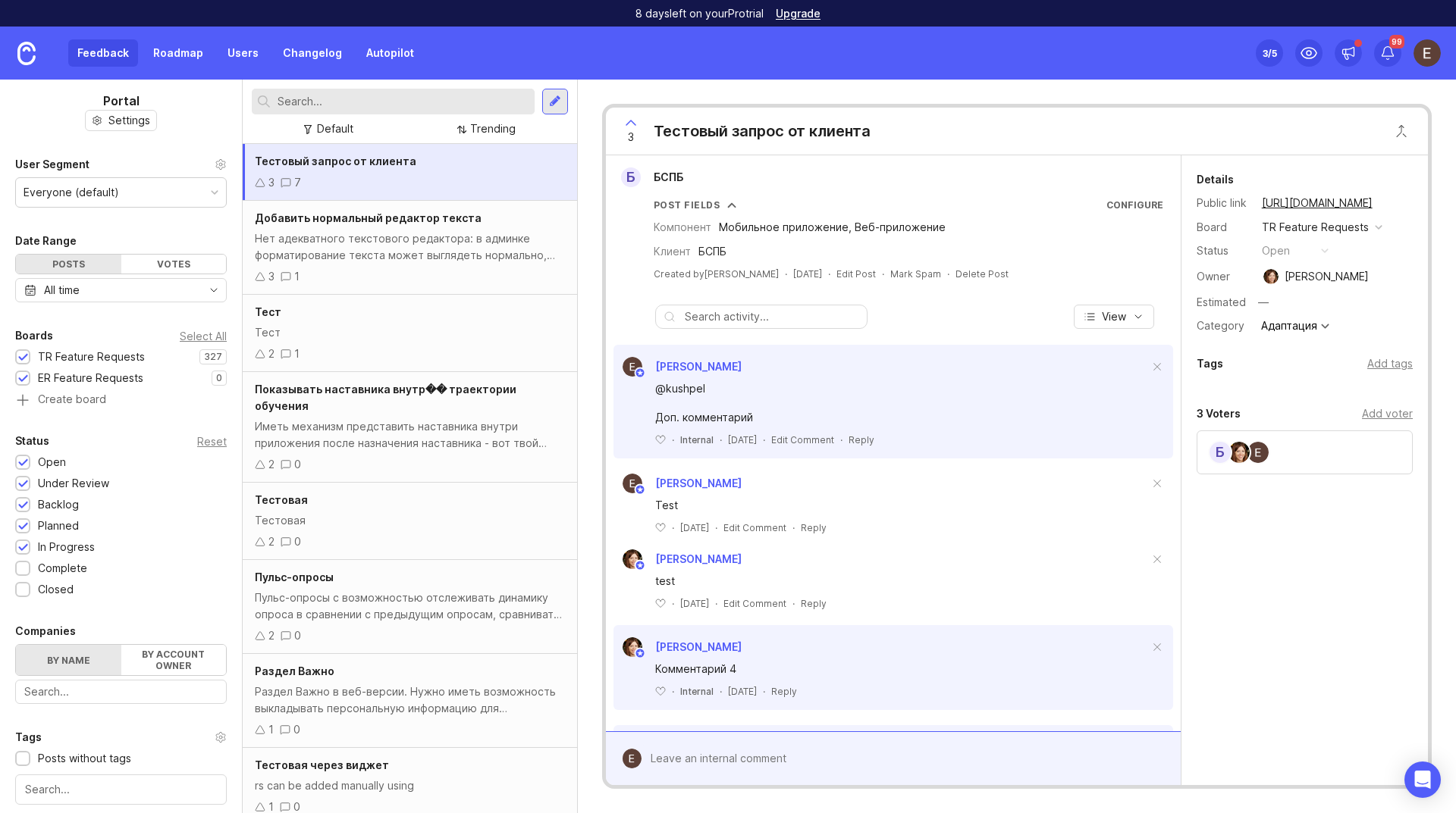
click at [952, 51] on div "Feedback Roadmap Users Changelog Autopilot Set up Canny 3 /5 99" at bounding box center [728, 52] width 1456 height 53
click at [1256, 632] on div "Details Public link [URL][DOMAIN_NAME] Board TR Feature Requests Status open Ow…" at bounding box center [1304, 470] width 246 height 630
click at [1342, 637] on div "Details Public link [URL][DOMAIN_NAME] Board TR Feature Requests Status open Ow…" at bounding box center [1304, 470] width 246 height 630
click at [1396, 414] on div "Add voter" at bounding box center [1387, 413] width 51 height 16
click at [1266, 439] on input "text" at bounding box center [1304, 446] width 197 height 16
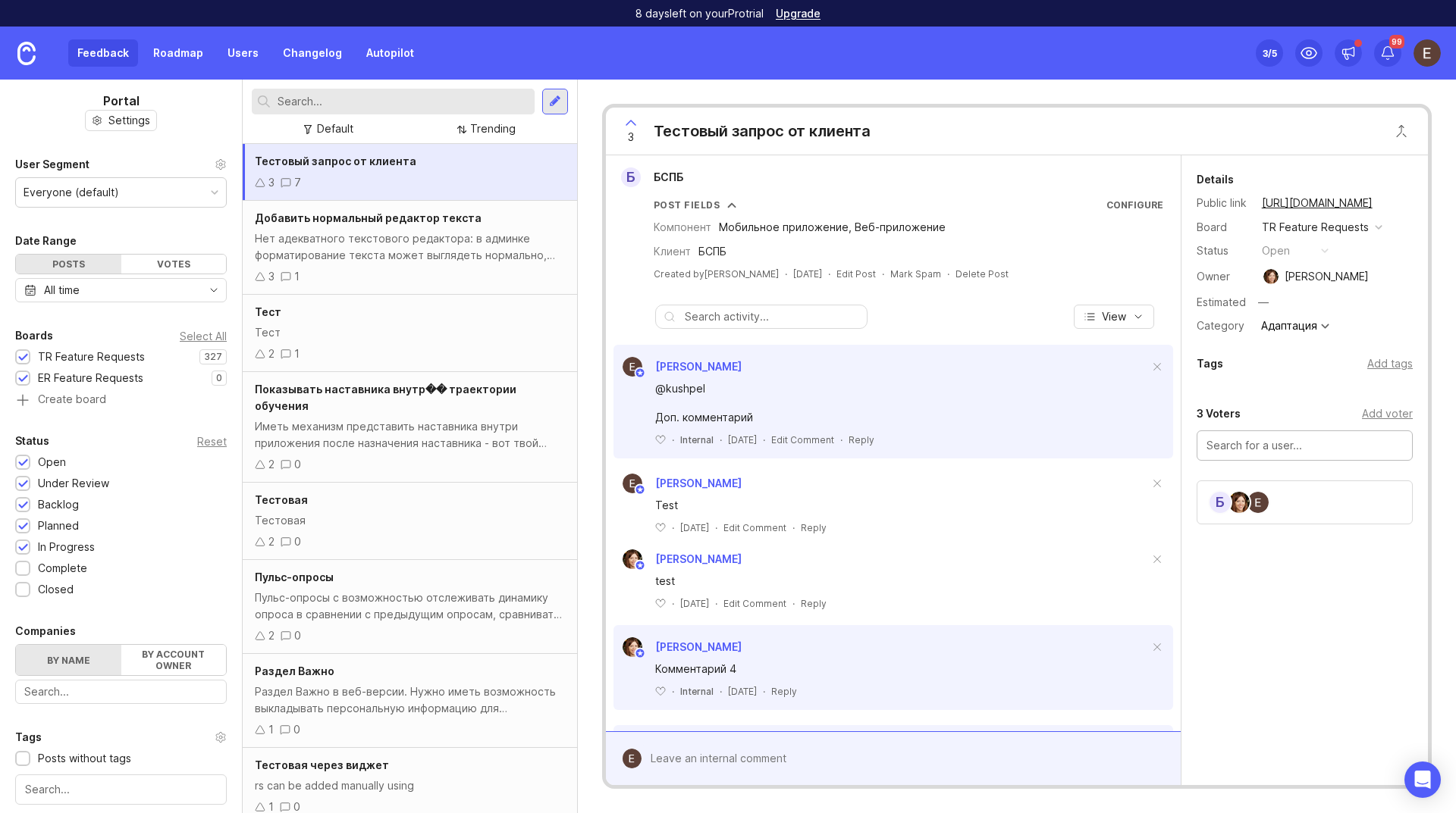
click at [1326, 500] on div "Б" at bounding box center [1303, 503] width 216 height 44
click at [1433, 784] on div "Open Intercom Messenger" at bounding box center [1423, 780] width 41 height 41
